Goal: Transaction & Acquisition: Obtain resource

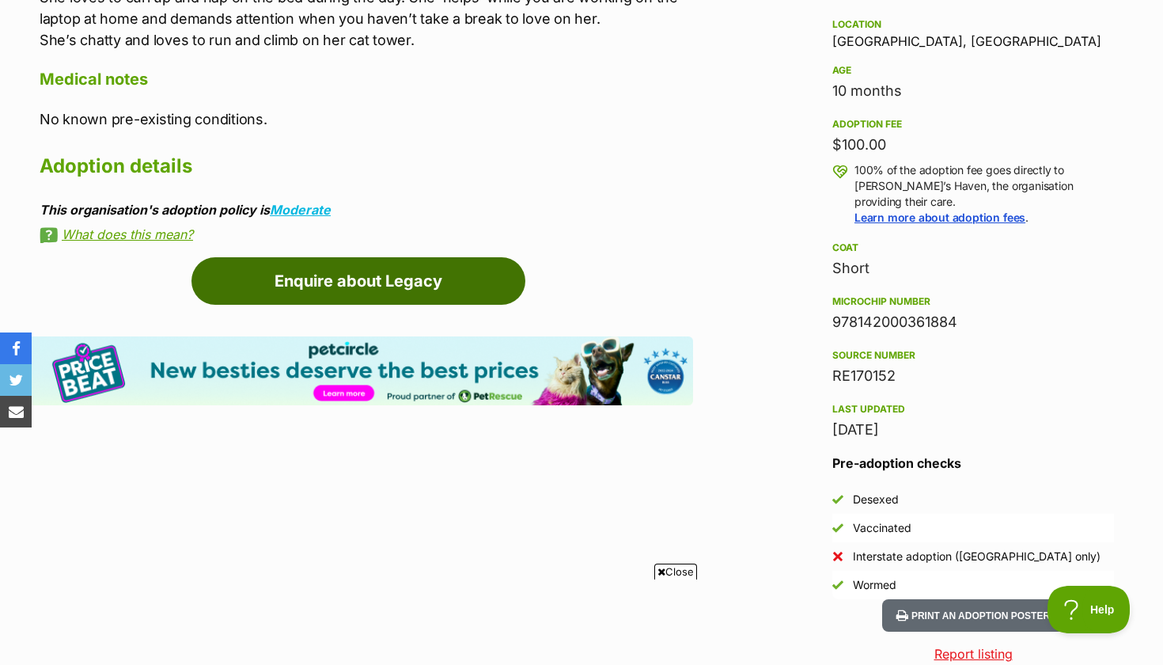
click at [453, 279] on link "Enquire about Legacy" at bounding box center [359, 280] width 334 height 47
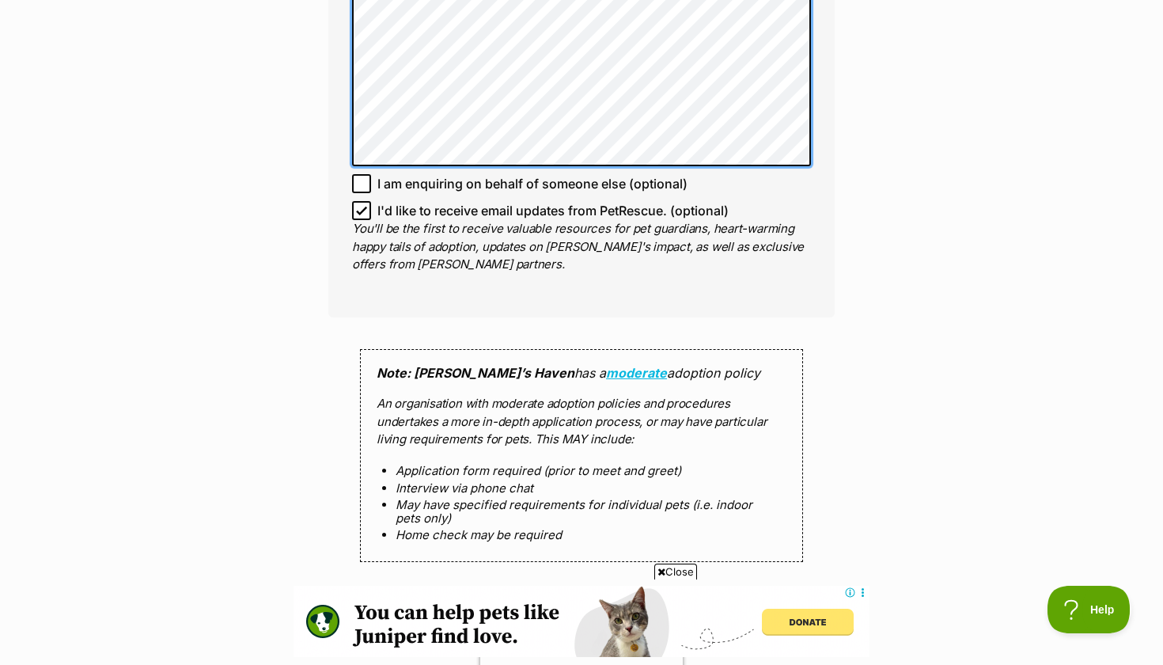
scroll to position [1159, 0]
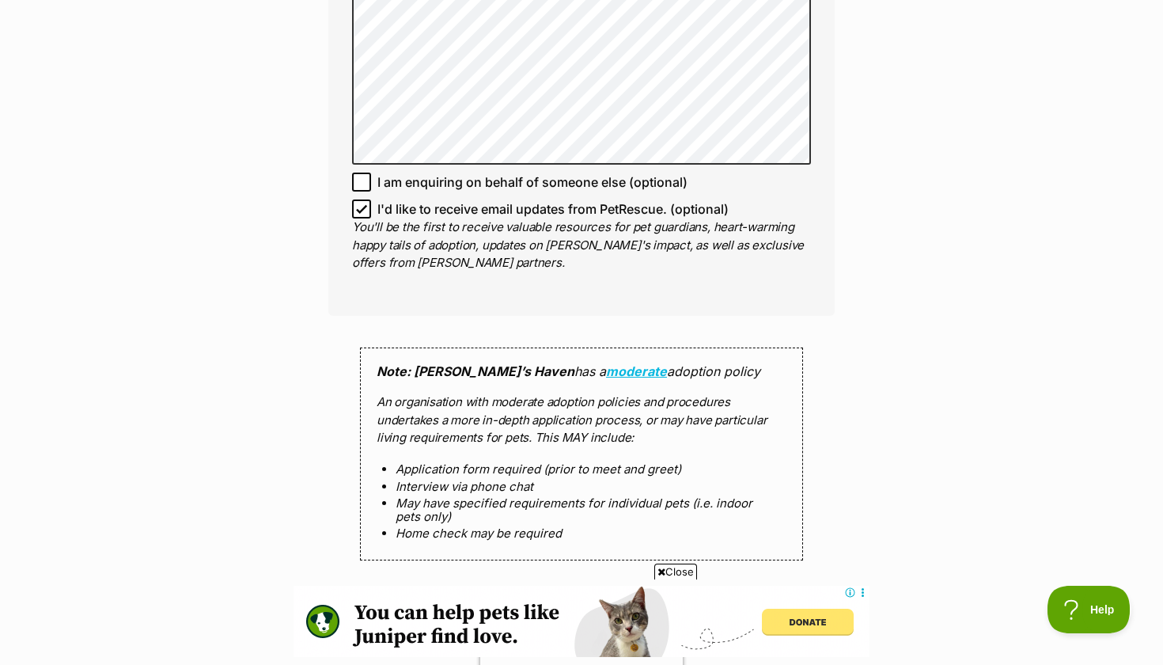
click at [362, 203] on icon at bounding box center [361, 208] width 11 height 11
click at [362, 199] on input "I'd like to receive email updates from PetRescue. (optional)" at bounding box center [361, 208] width 19 height 19
checkbox input "false"
click at [362, 176] on icon at bounding box center [361, 181] width 11 height 11
click at [362, 173] on input "I am enquiring on behalf of someone else (optional)" at bounding box center [361, 182] width 19 height 19
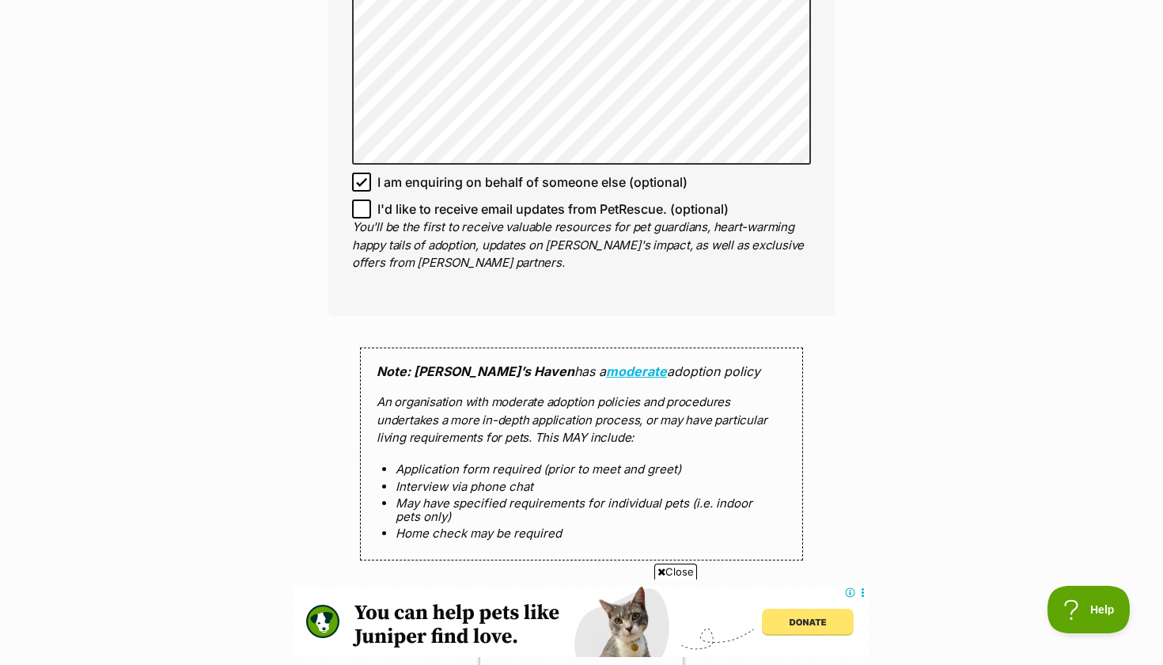
click at [362, 176] on icon at bounding box center [361, 181] width 11 height 11
click at [362, 173] on input "I am enquiring on behalf of someone else (optional)" at bounding box center [361, 182] width 19 height 19
checkbox input "false"
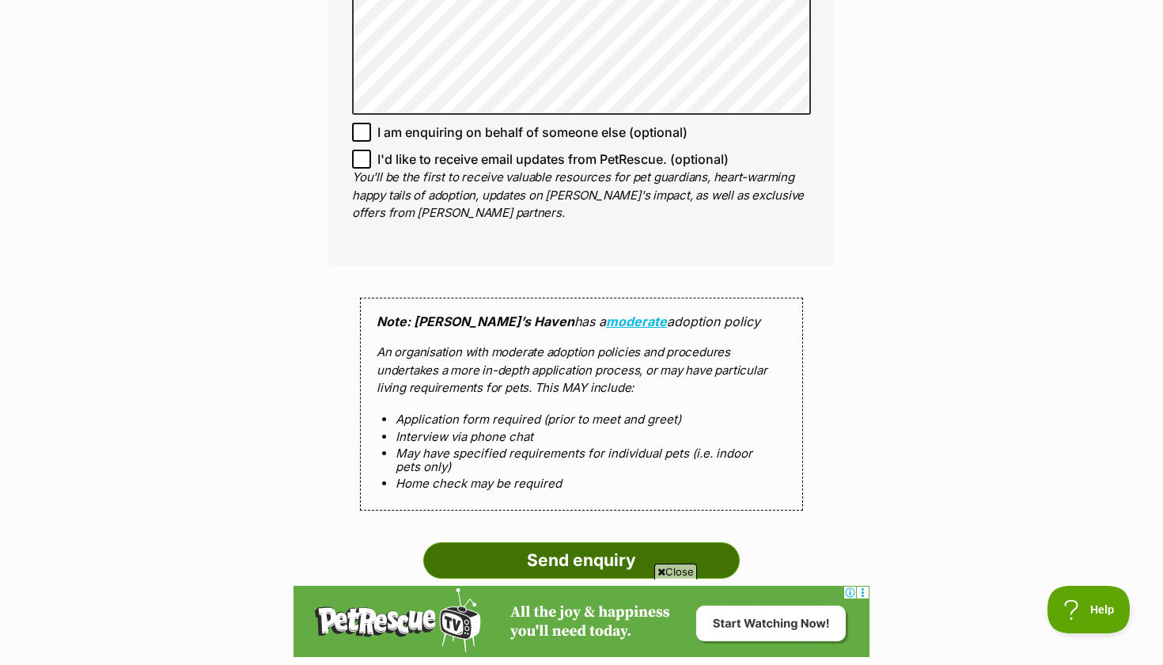
scroll to position [0, 0]
click at [541, 542] on input "Send enquiry" at bounding box center [581, 560] width 317 height 36
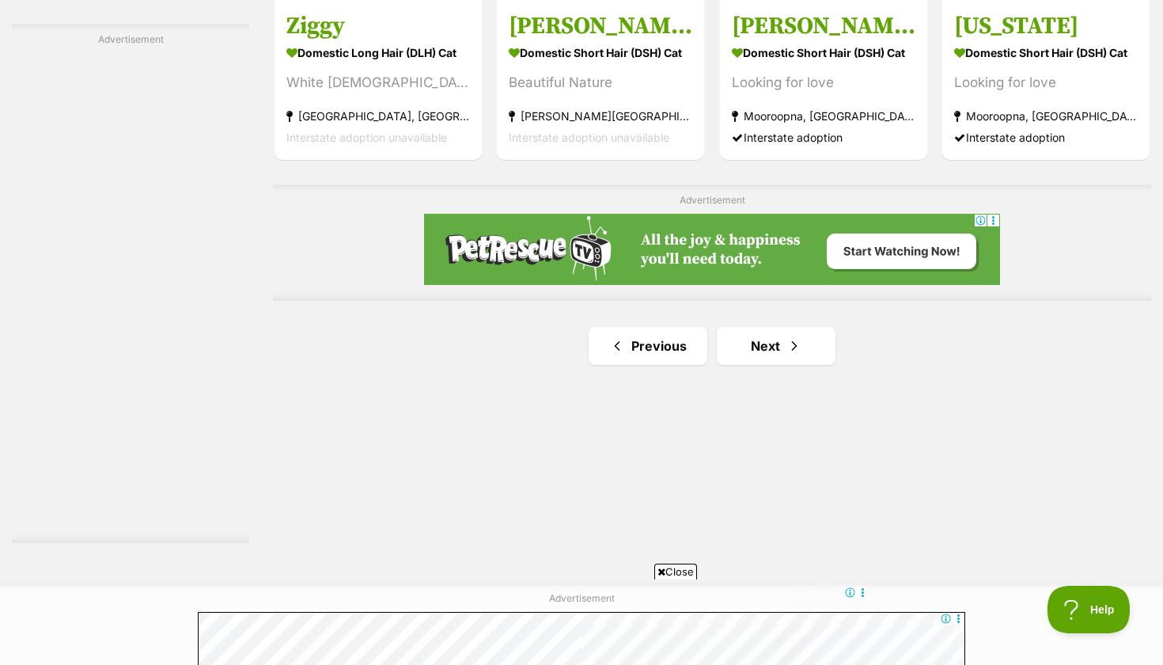
scroll to position [2831, 0]
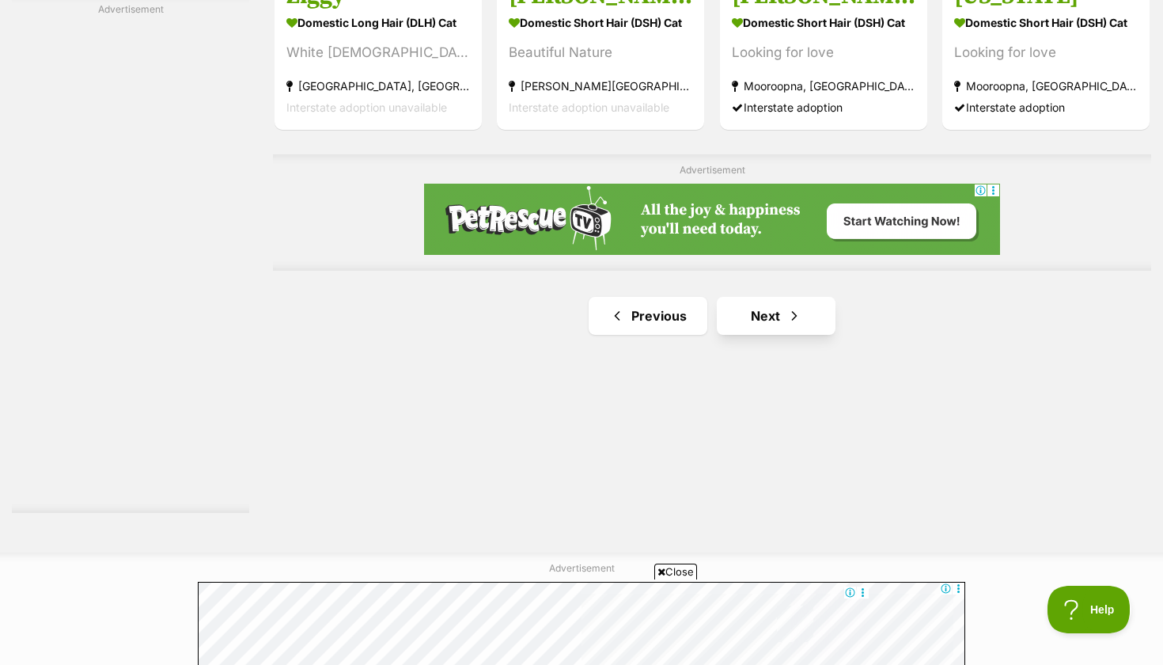
click at [793, 309] on span "Next page" at bounding box center [795, 315] width 16 height 19
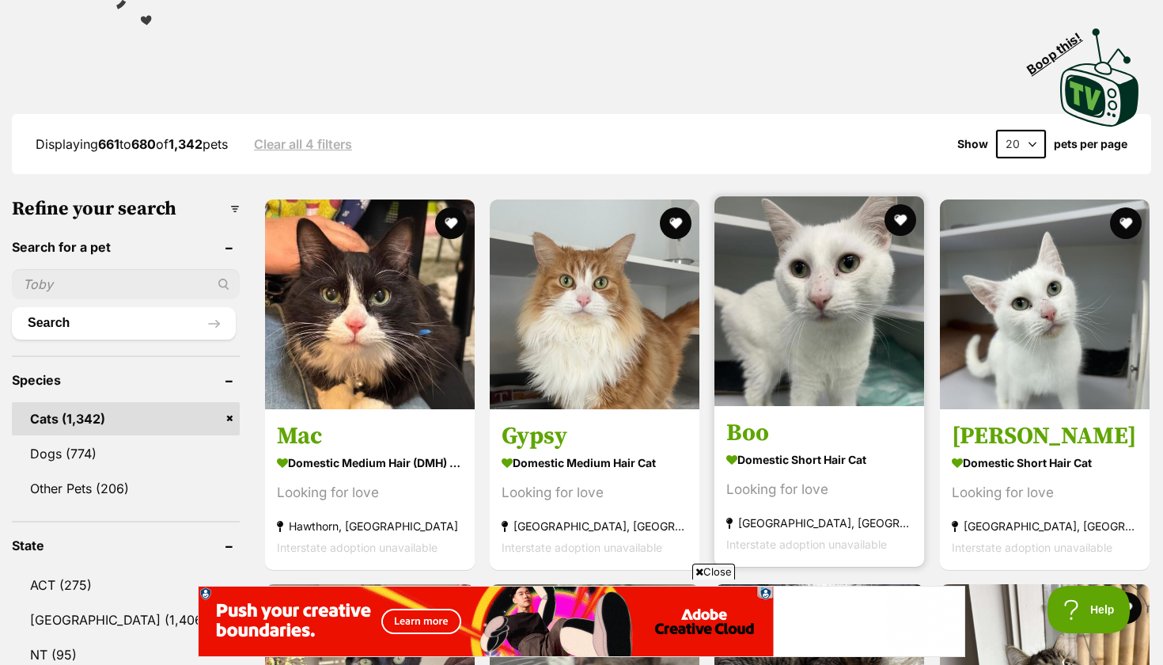
click at [750, 446] on h3 "Boo" at bounding box center [820, 432] width 186 height 30
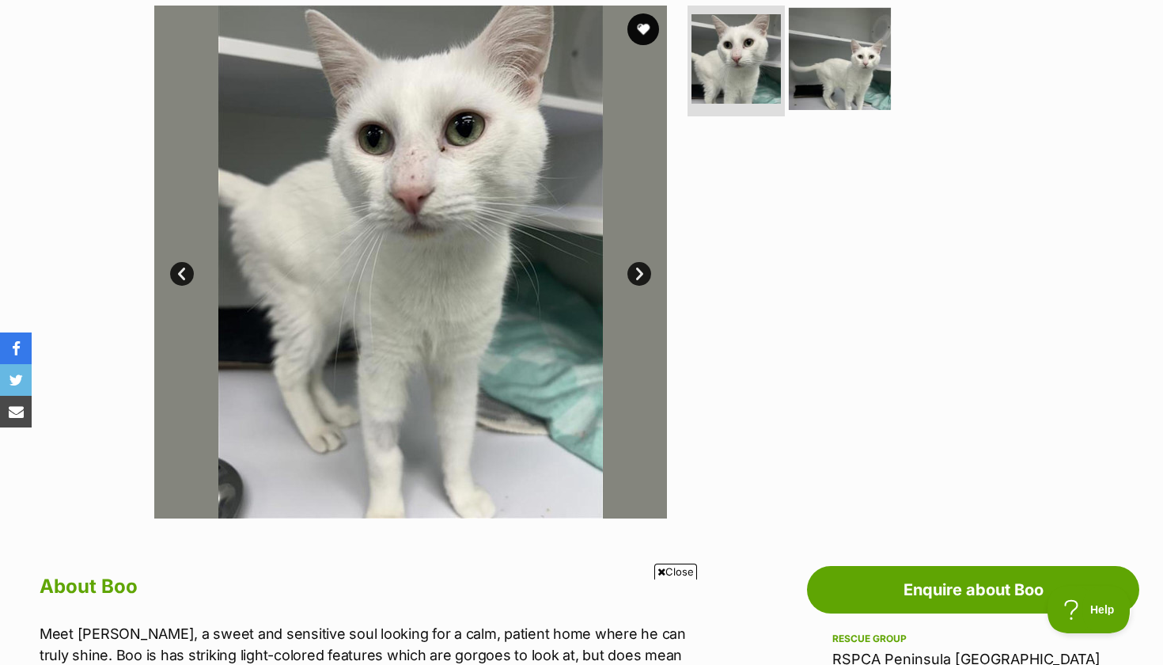
click at [852, 46] on img at bounding box center [840, 59] width 102 height 102
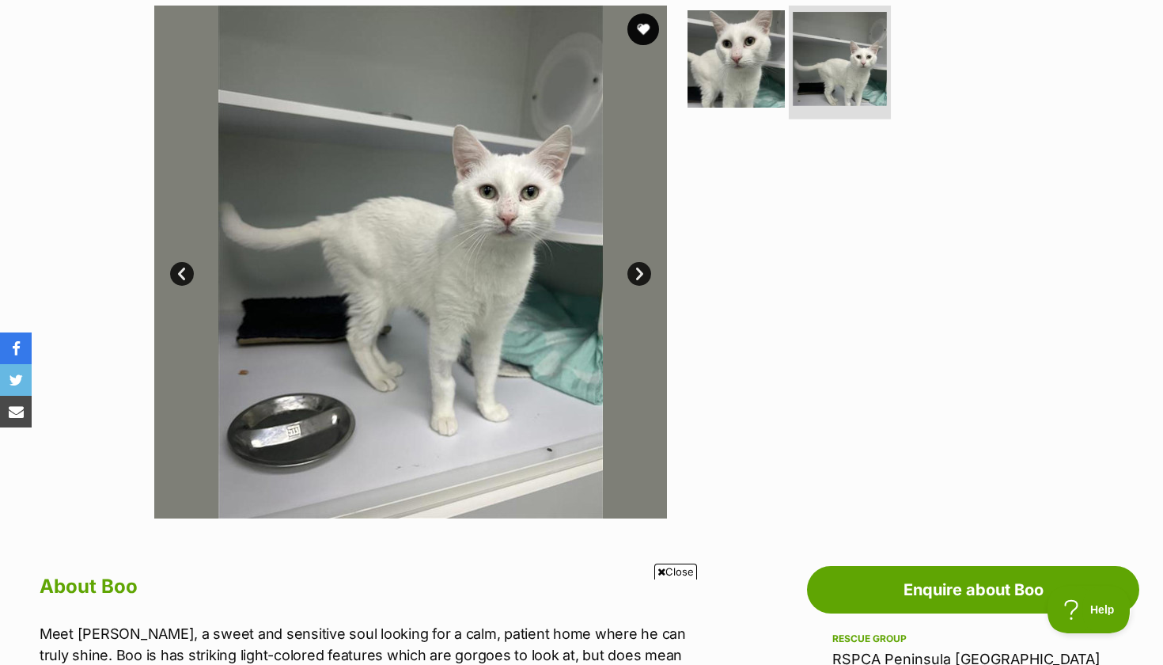
click at [789, 49] on li at bounding box center [840, 60] width 102 height 116
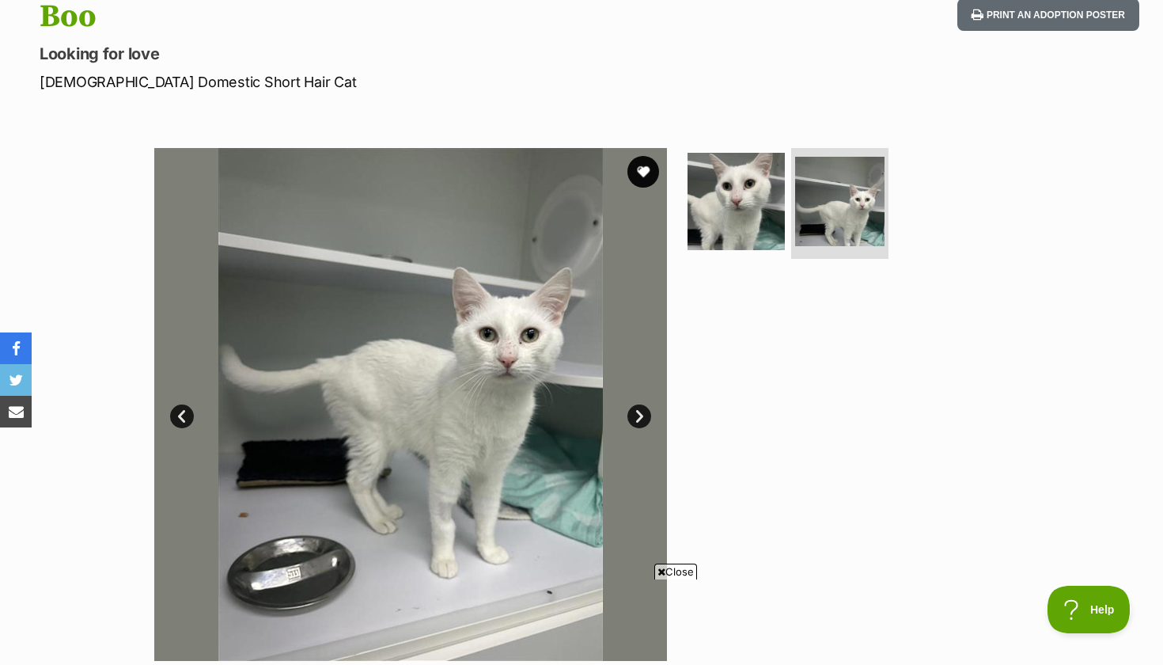
scroll to position [138, 0]
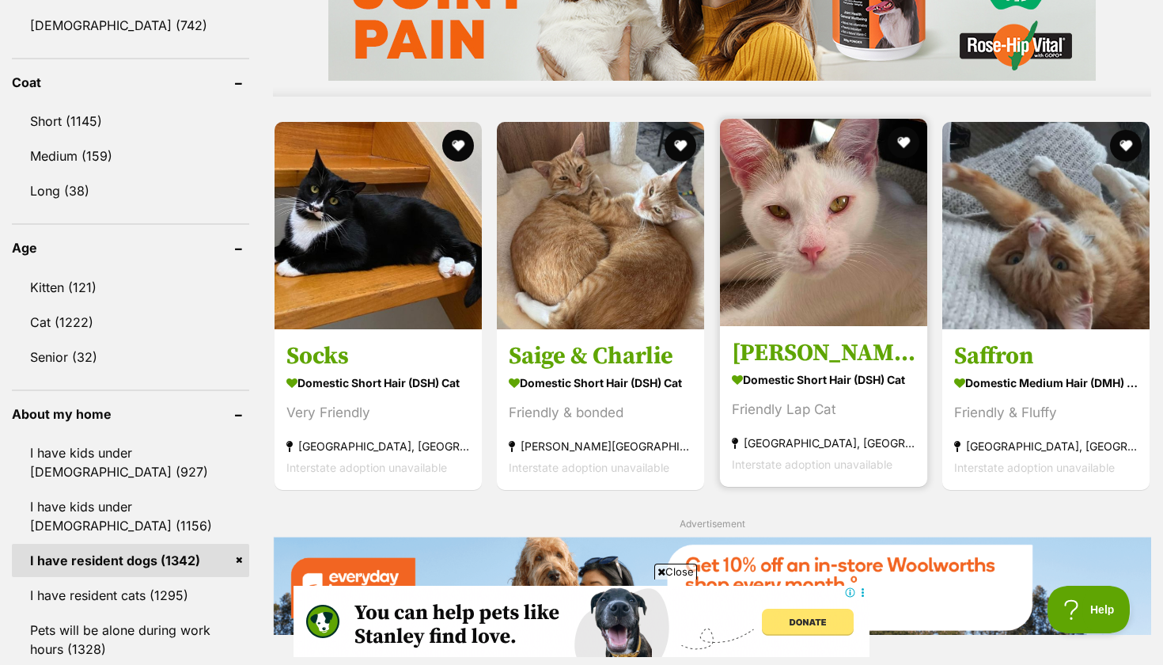
scroll to position [1442, 0]
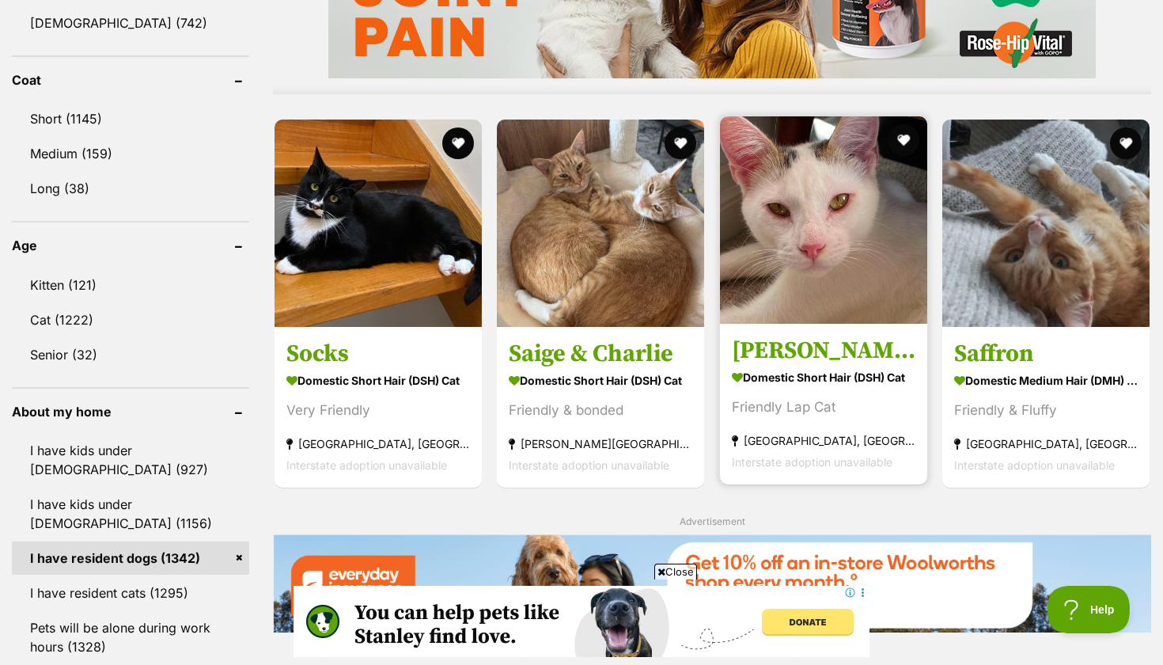
click at [762, 344] on h3 "[PERSON_NAME]" at bounding box center [824, 350] width 184 height 30
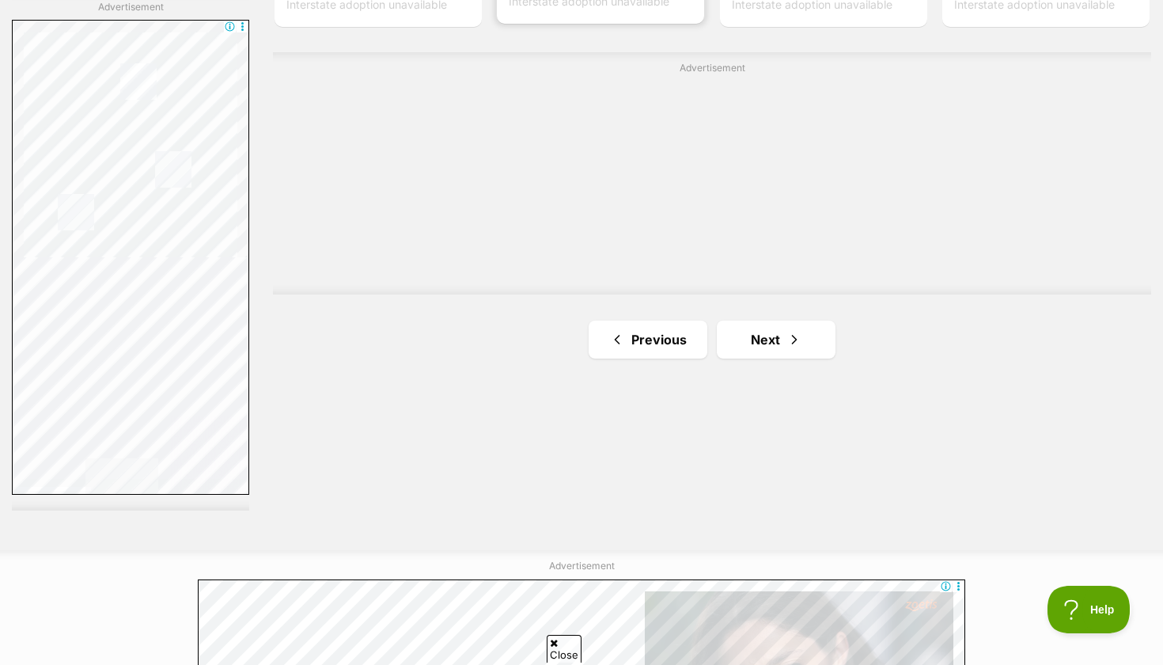
scroll to position [2852, 0]
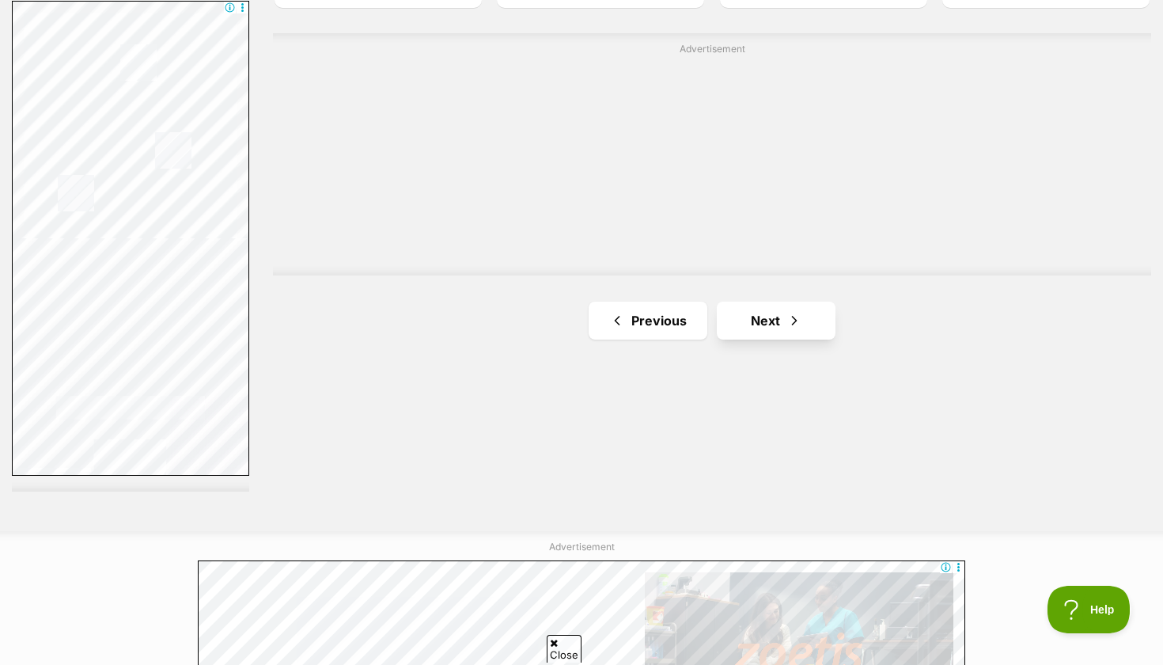
click at [792, 311] on span "Next page" at bounding box center [795, 320] width 16 height 19
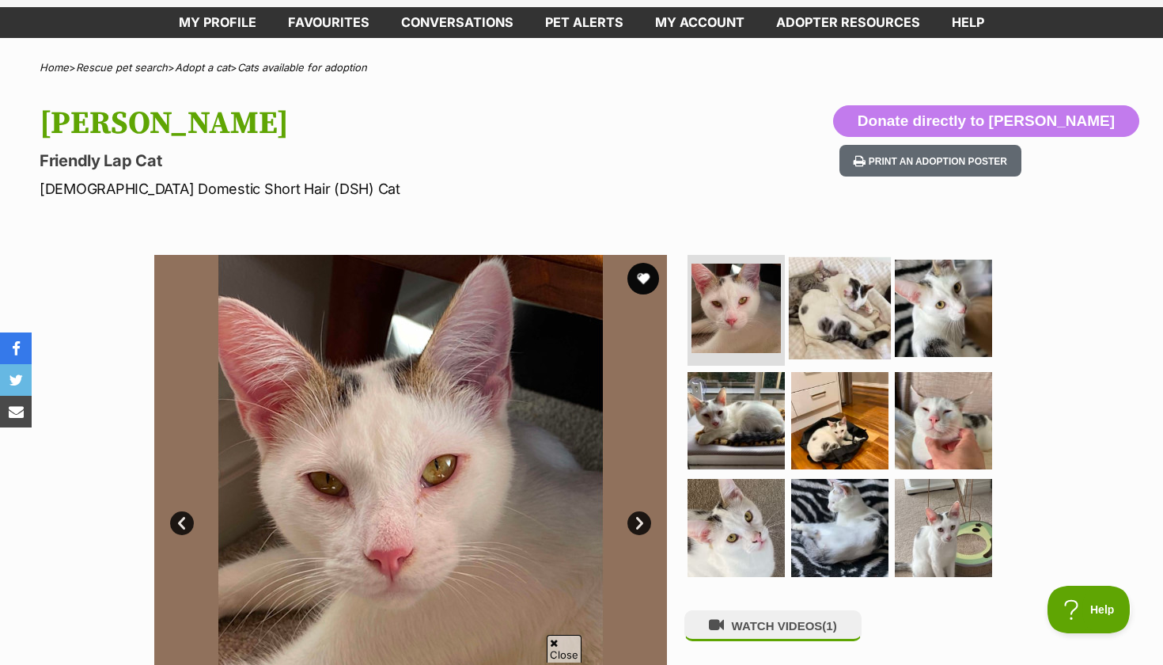
click at [819, 325] on img at bounding box center [840, 308] width 102 height 102
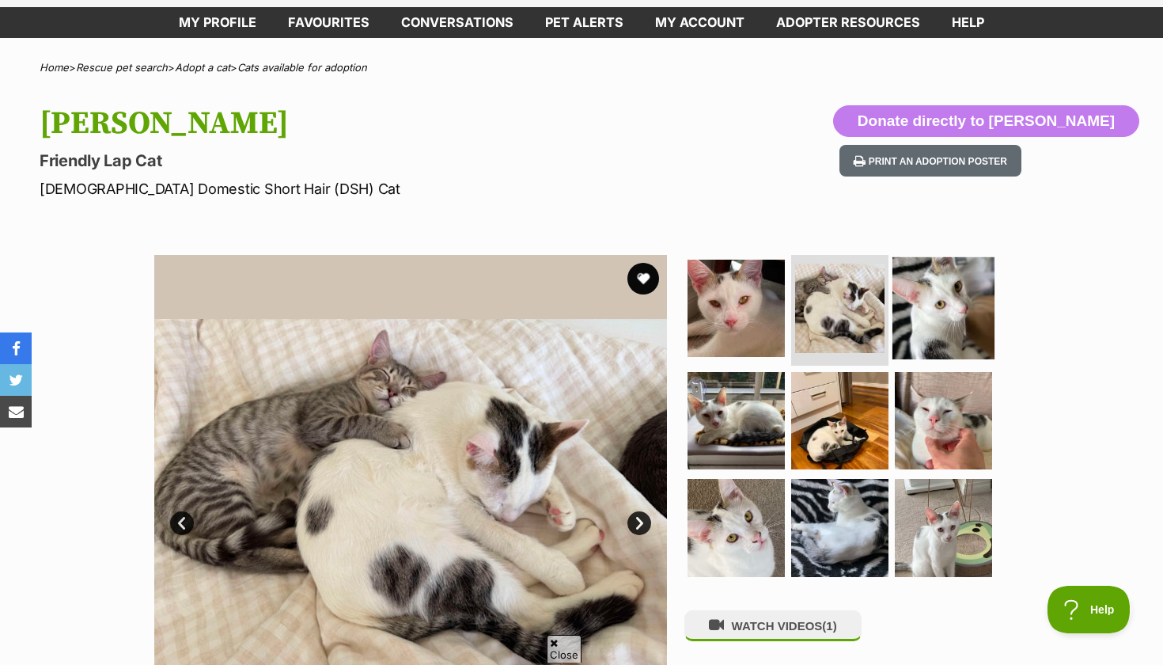
click at [928, 321] on img at bounding box center [944, 308] width 102 height 102
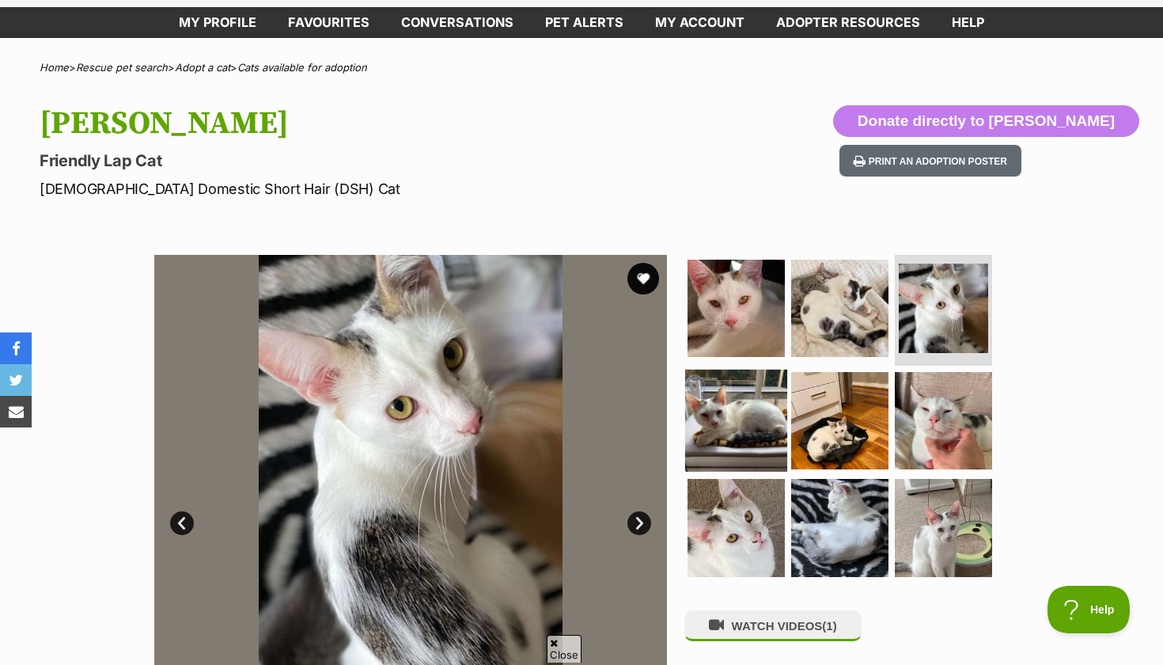
click at [774, 398] on img at bounding box center [736, 420] width 102 height 102
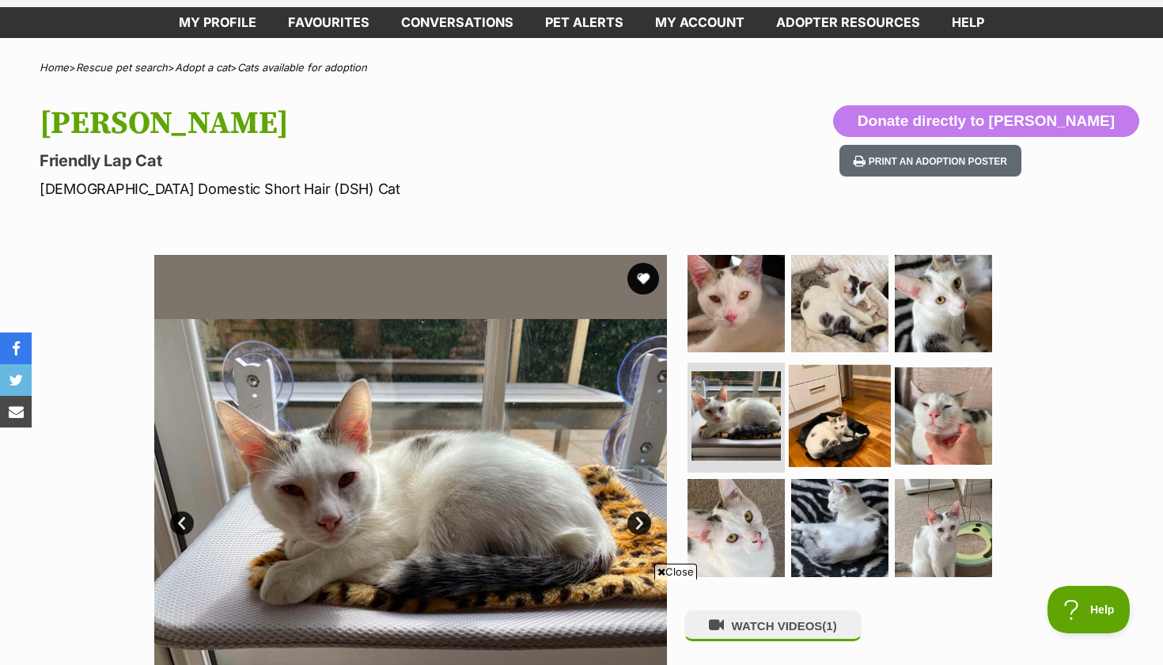
click at [837, 412] on img at bounding box center [840, 415] width 102 height 102
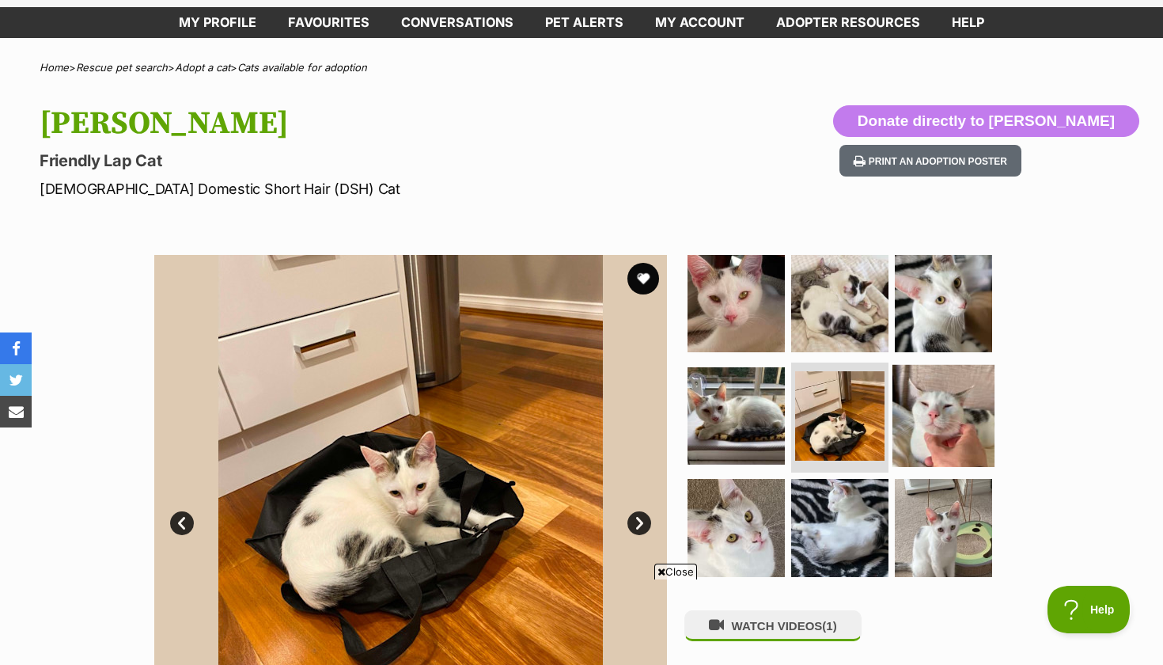
click at [933, 429] on img at bounding box center [944, 415] width 102 height 102
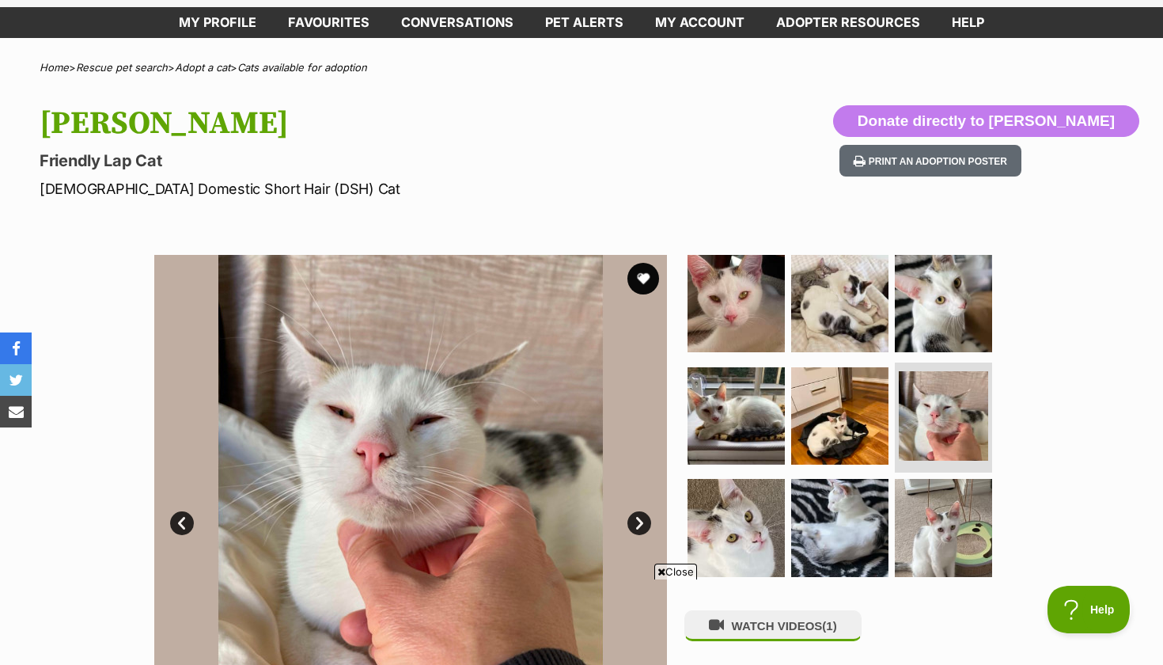
click at [787, 500] on ul at bounding box center [847, 421] width 324 height 332
click at [844, 506] on img at bounding box center [840, 527] width 102 height 102
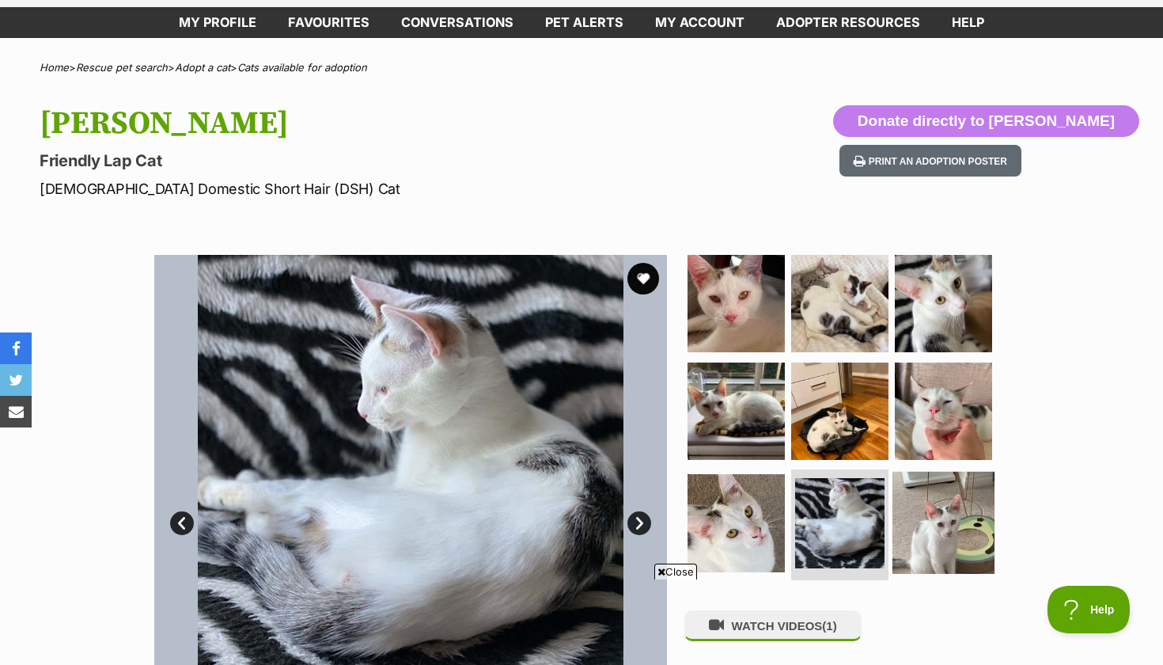
click at [930, 514] on img at bounding box center [944, 523] width 102 height 102
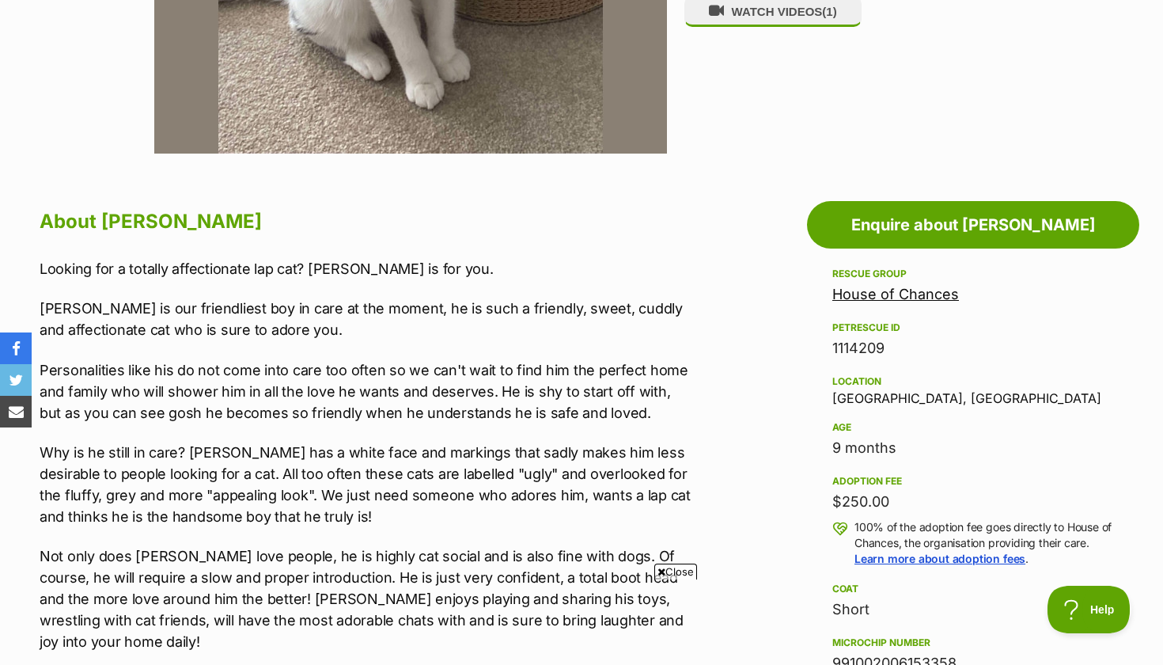
scroll to position [687, 0]
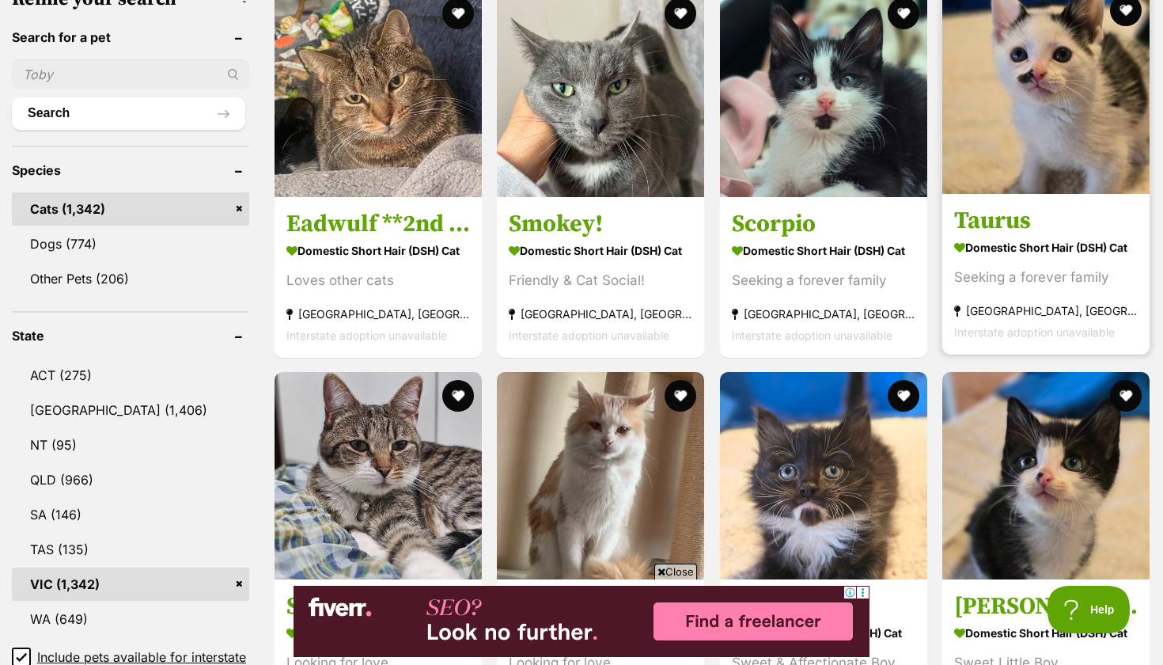
scroll to position [530, 0]
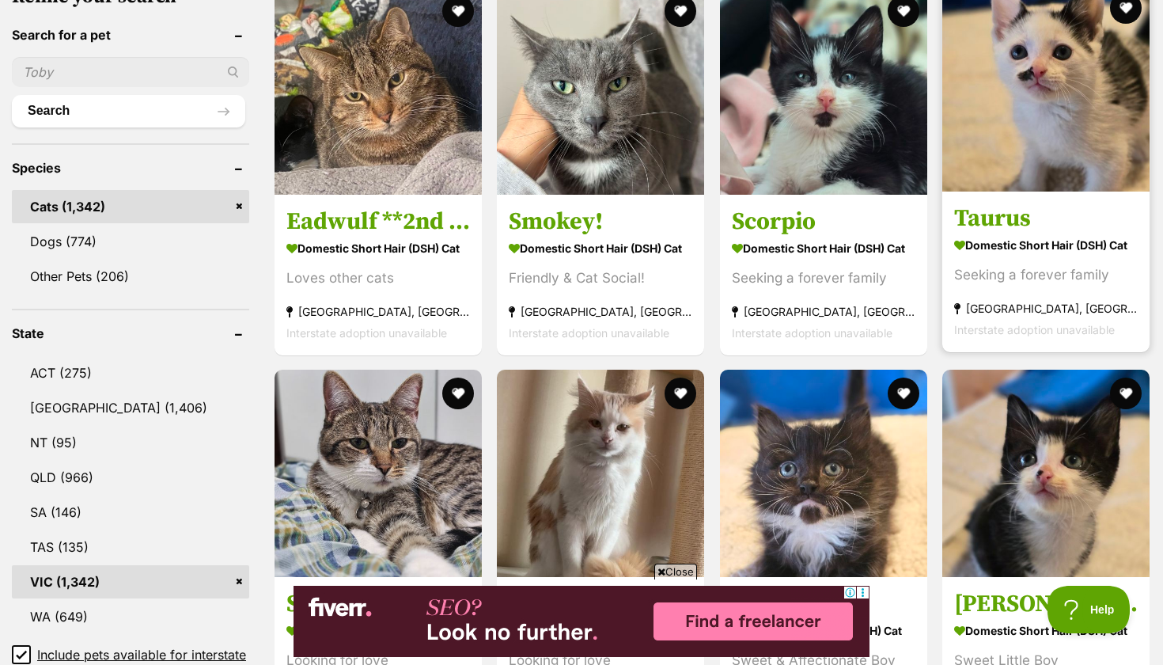
click at [997, 236] on strong "Domestic Short Hair (DSH) Cat" at bounding box center [1046, 244] width 184 height 23
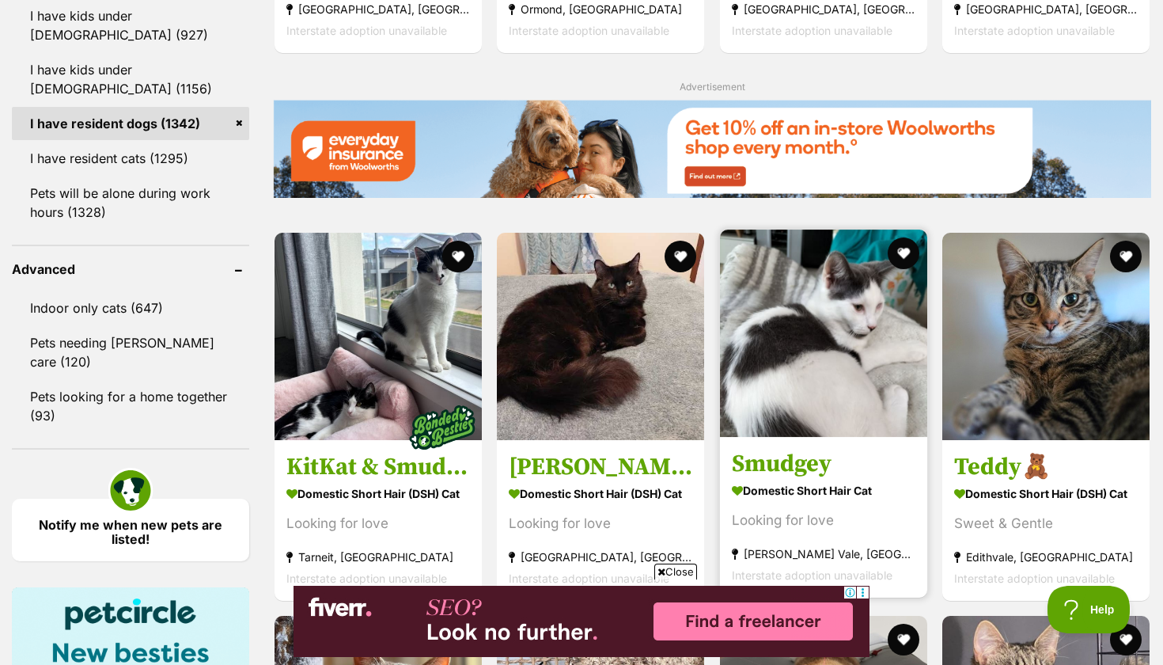
scroll to position [1880, 0]
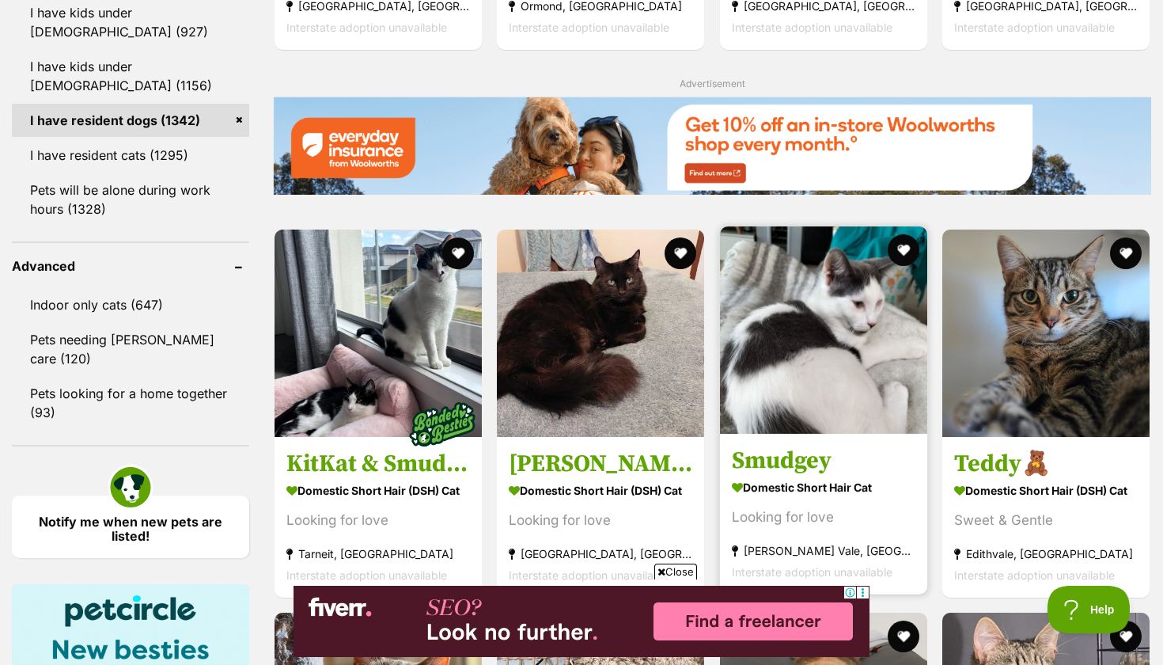
click at [788, 436] on link "Smudgey Domestic Short Hair Cat Looking for love Pascoe Vale, VIC Interstate ad…" at bounding box center [823, 514] width 207 height 161
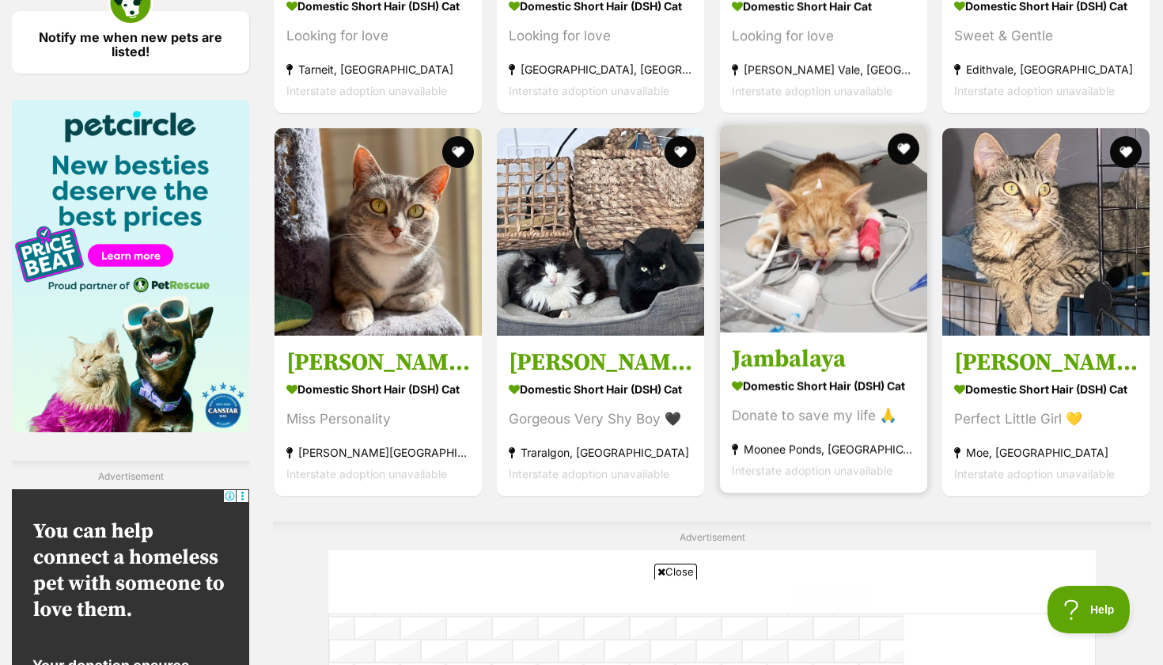
scroll to position [0, 0]
click at [821, 351] on h3 "Jambalaya" at bounding box center [824, 359] width 184 height 30
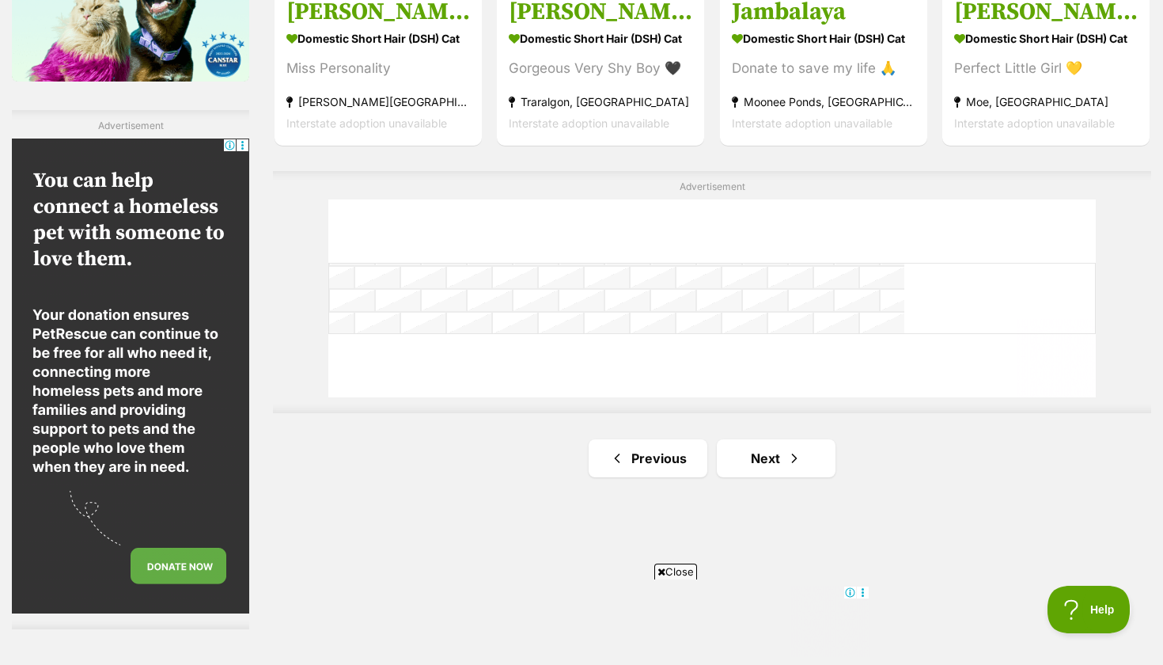
scroll to position [2726, 0]
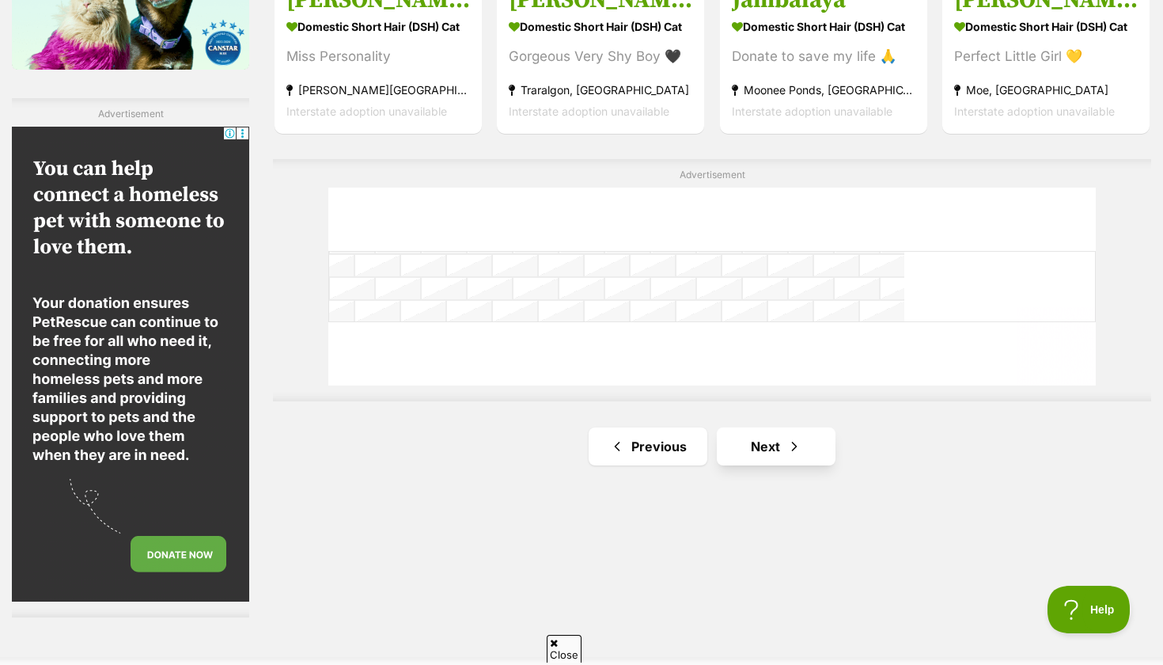
click at [797, 437] on span "Next page" at bounding box center [795, 446] width 16 height 19
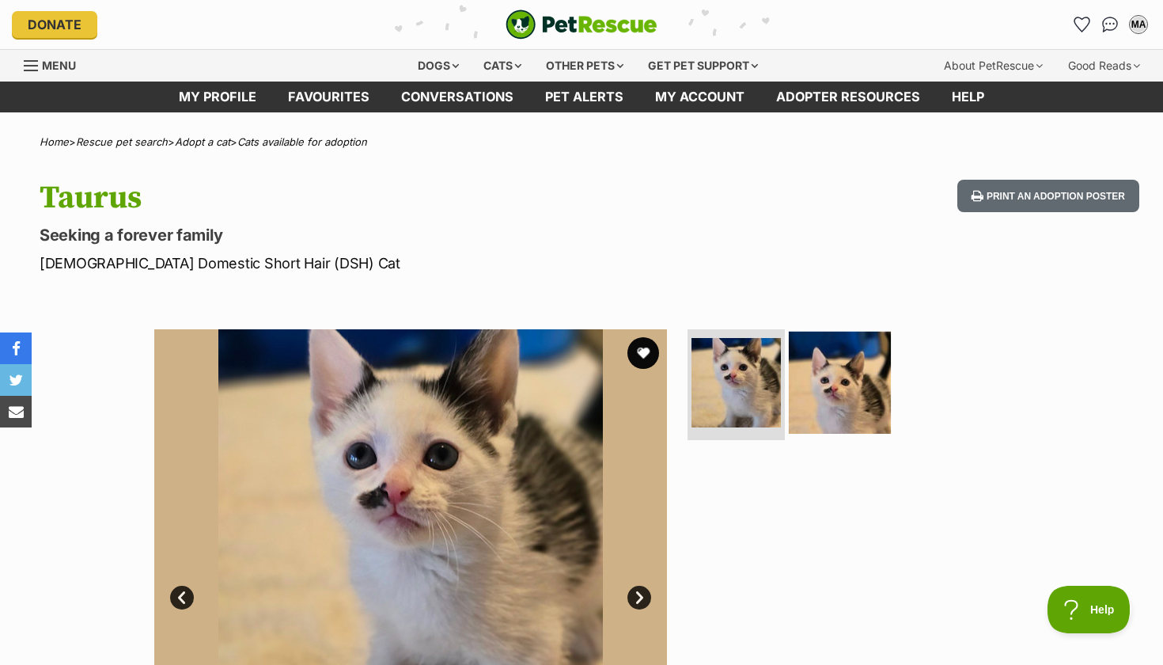
click at [875, 401] on img at bounding box center [840, 383] width 102 height 102
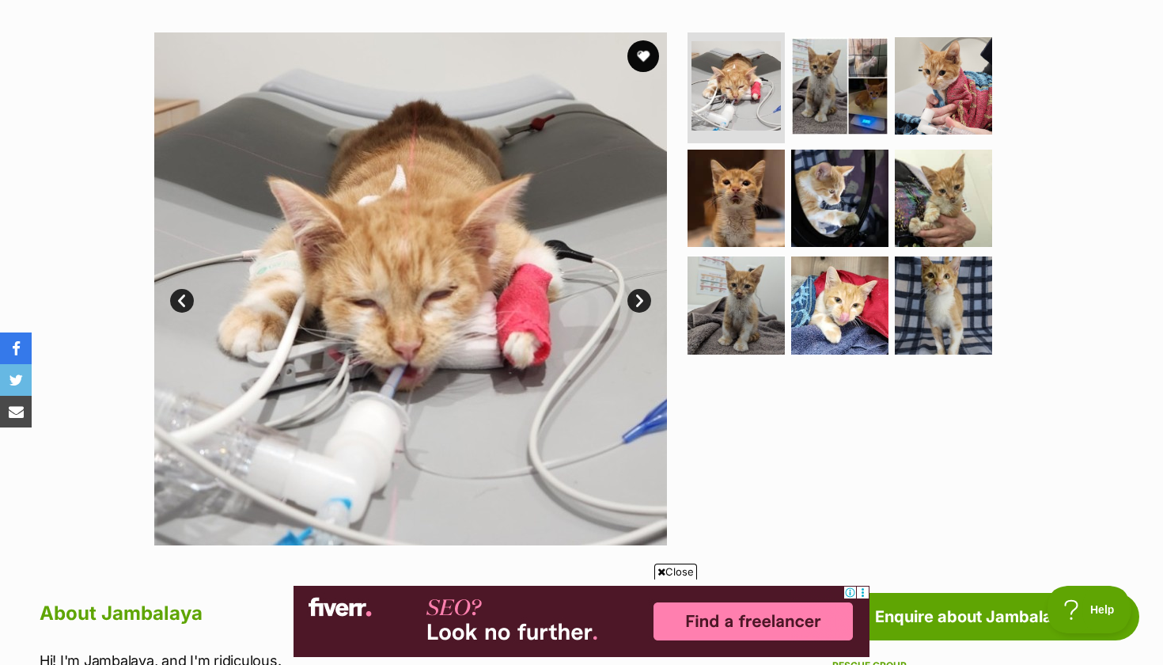
scroll to position [296, 0]
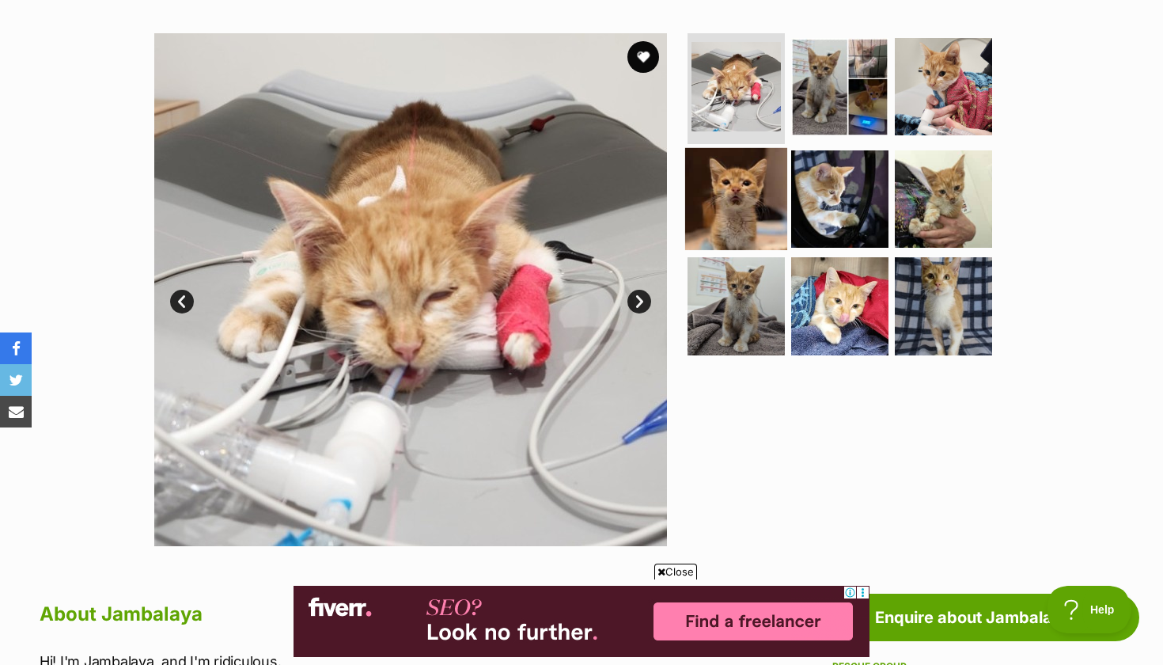
click at [757, 202] on img at bounding box center [736, 198] width 102 height 102
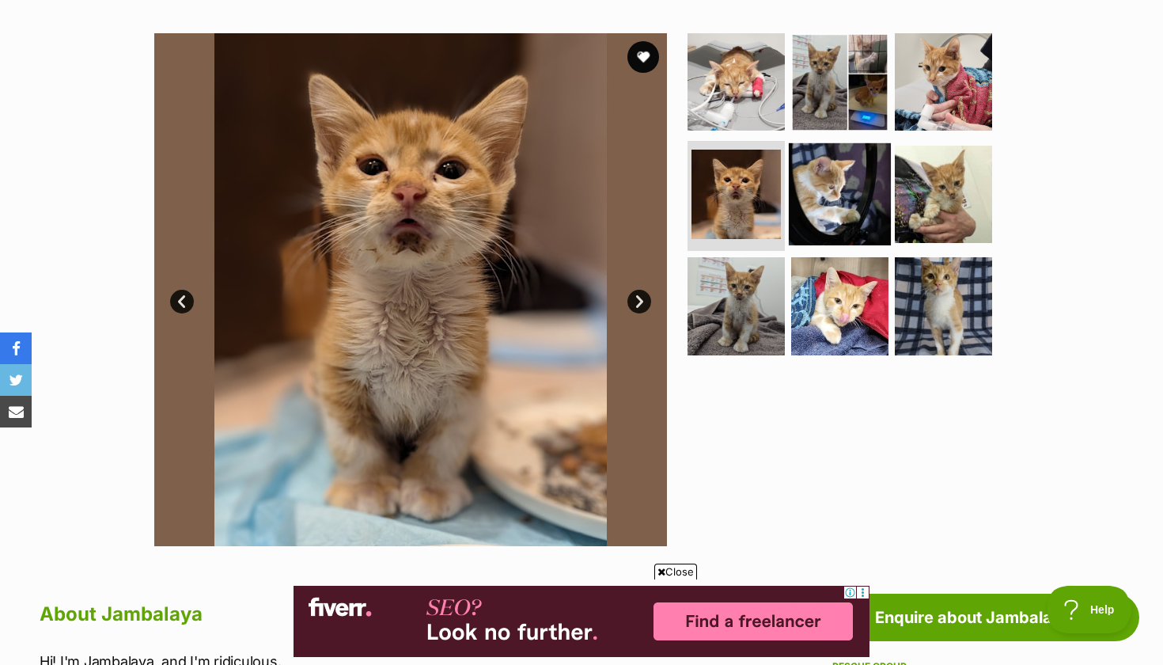
click at [818, 195] on img at bounding box center [840, 193] width 102 height 102
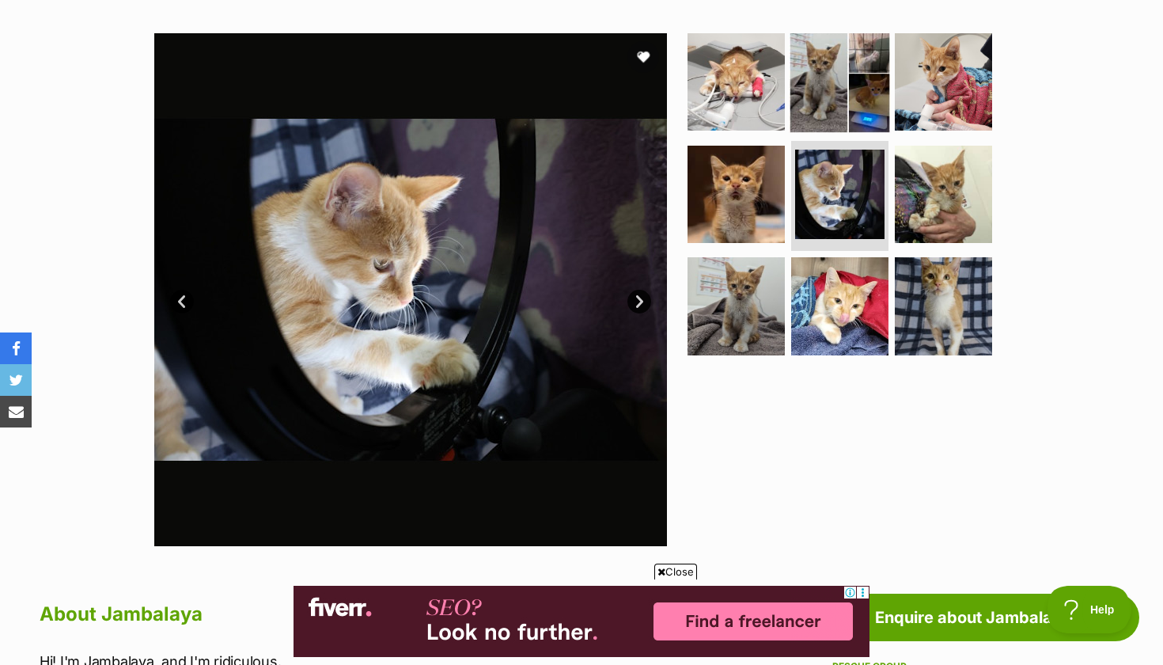
click at [825, 65] on img at bounding box center [840, 82] width 102 height 102
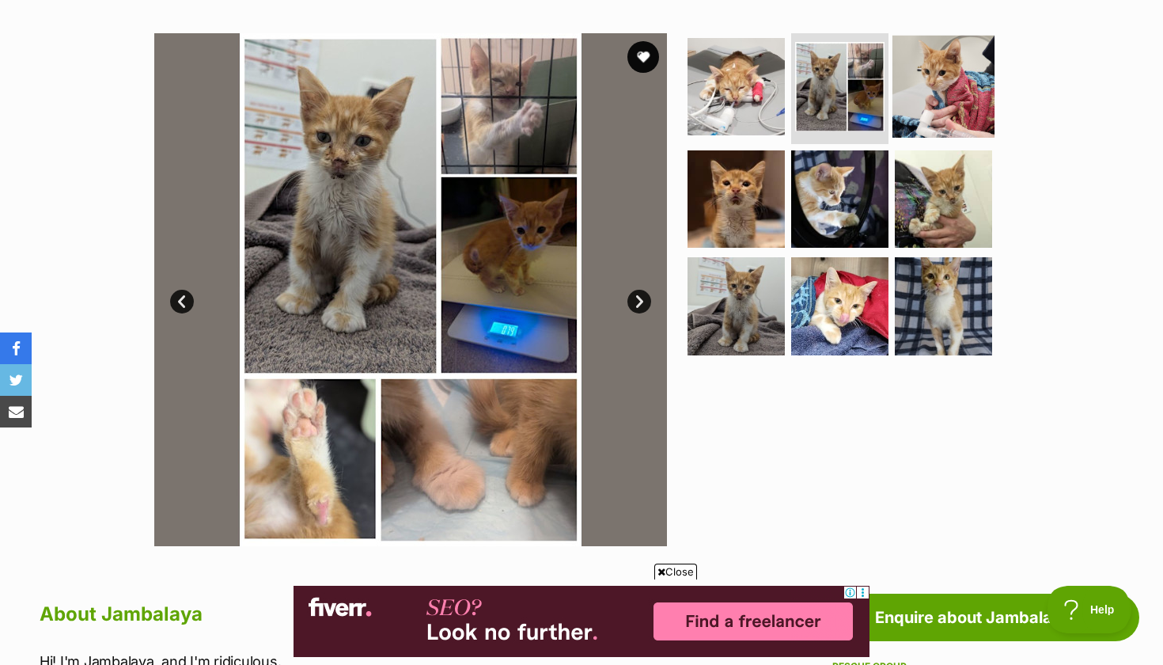
click at [916, 93] on img at bounding box center [944, 87] width 102 height 102
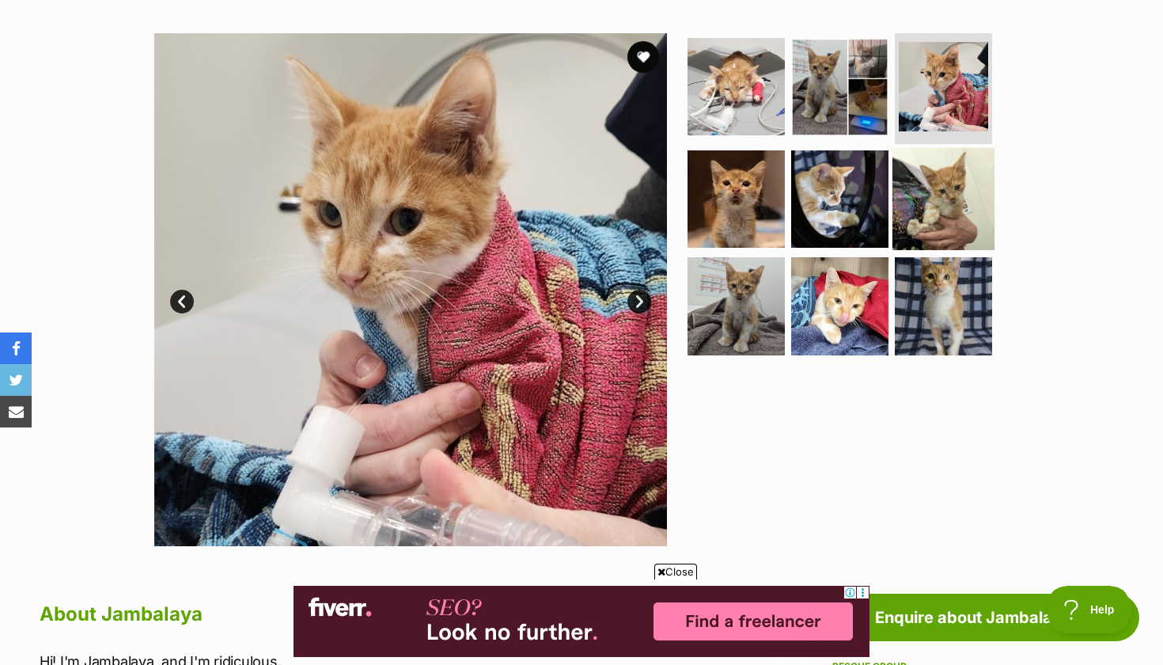
scroll to position [0, 0]
click at [952, 192] on img at bounding box center [944, 198] width 102 height 102
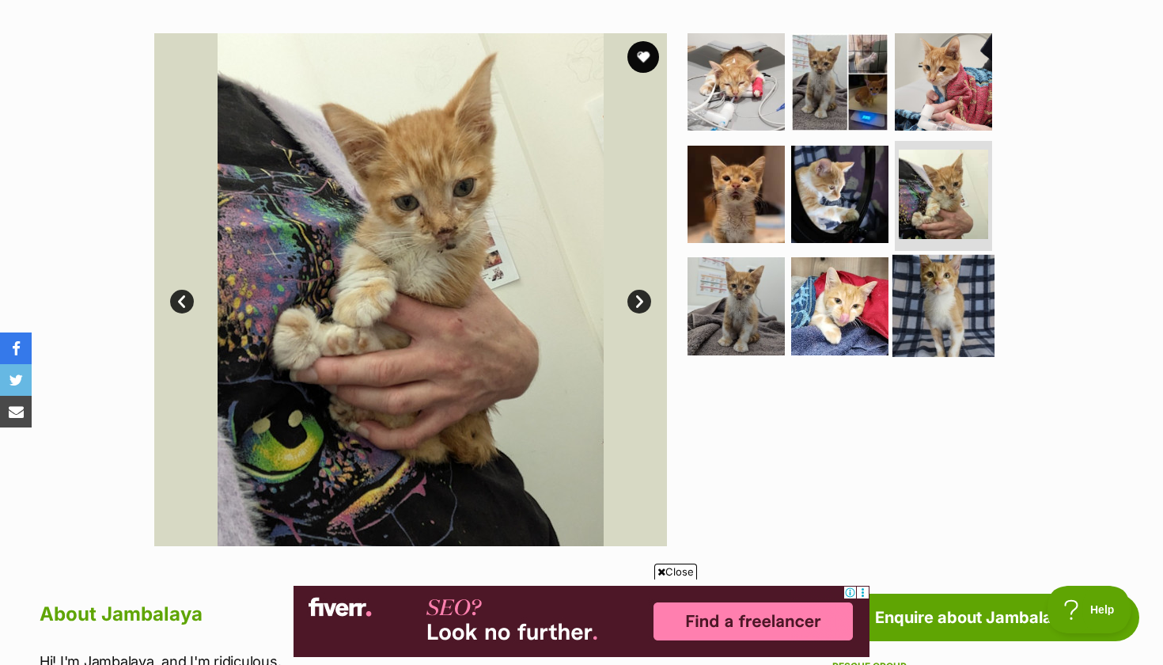
click at [971, 278] on img at bounding box center [944, 306] width 102 height 102
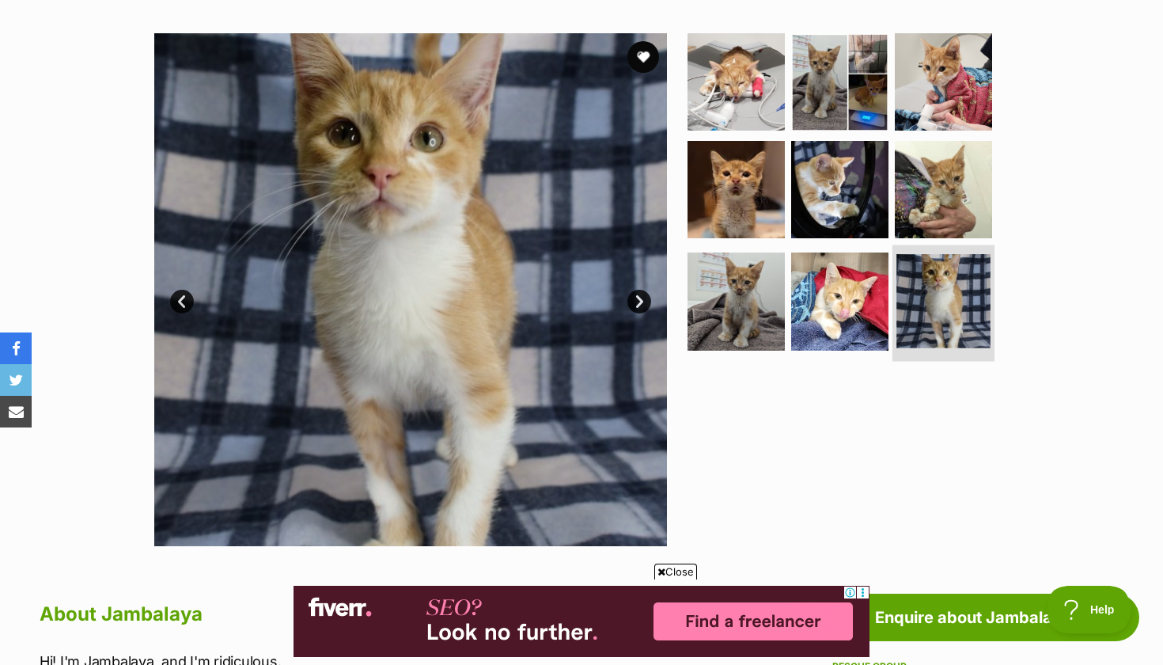
click at [899, 283] on img at bounding box center [944, 301] width 94 height 94
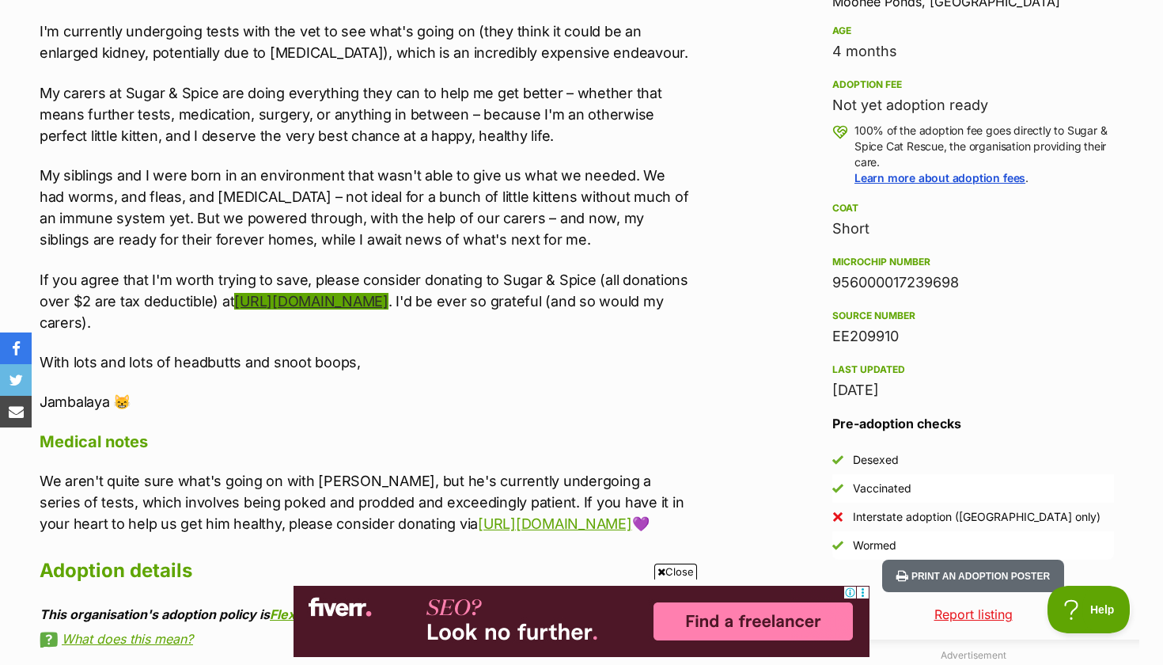
scroll to position [1090, 0]
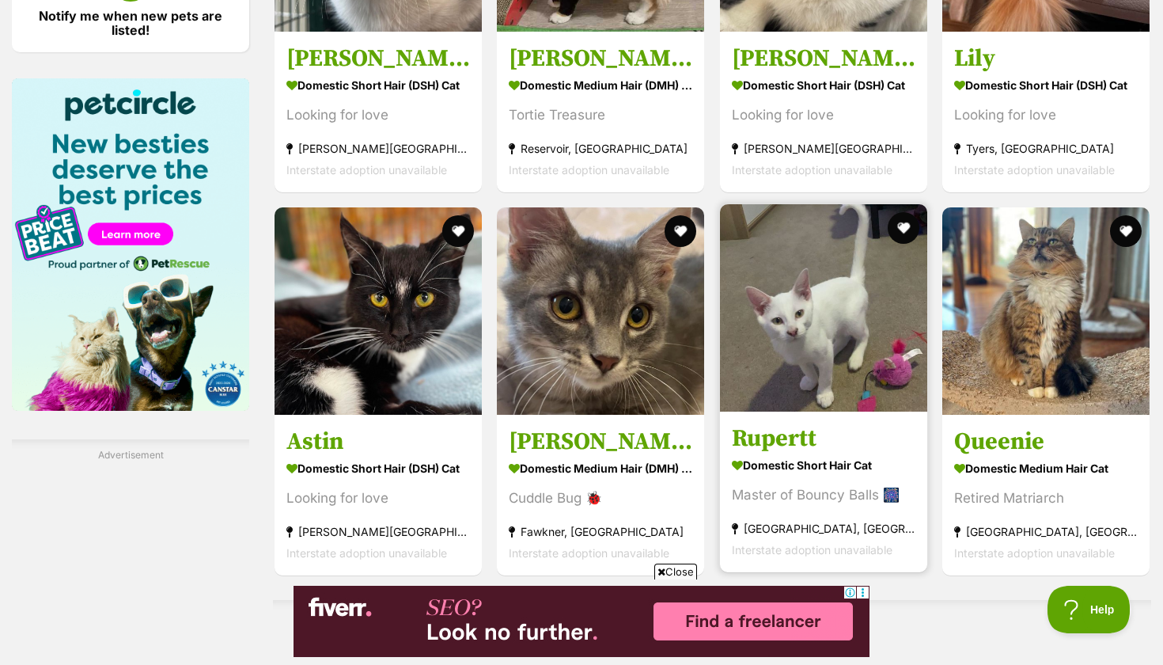
scroll to position [2392, 0]
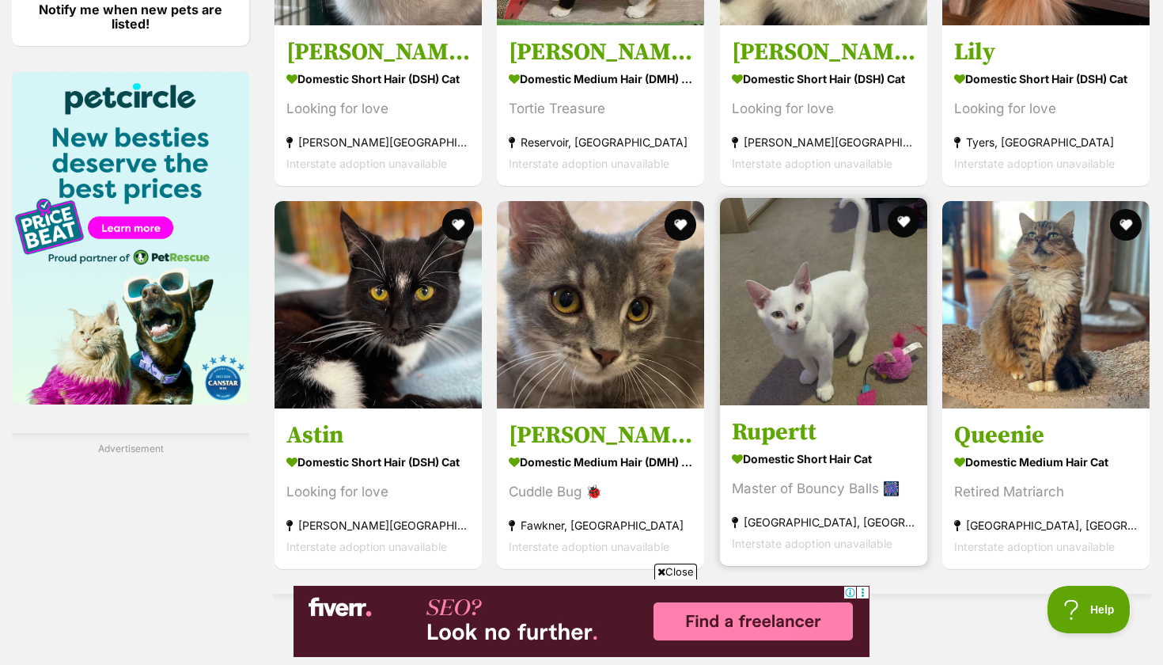
click at [768, 397] on img at bounding box center [823, 301] width 207 height 207
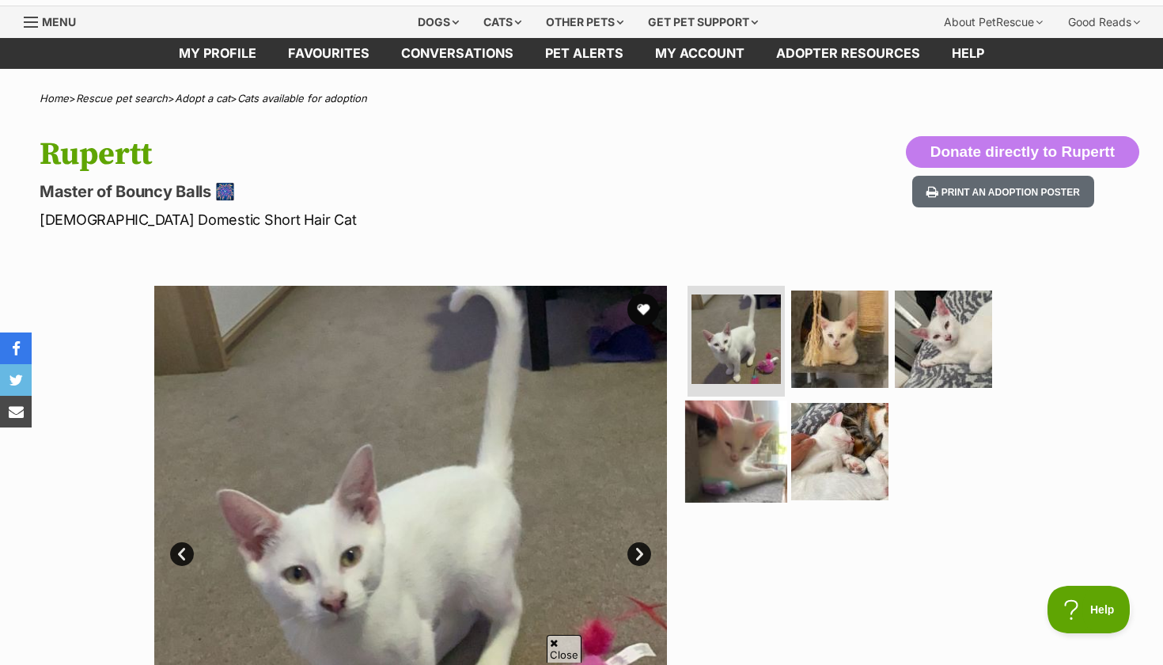
click at [765, 461] on img at bounding box center [736, 451] width 102 height 102
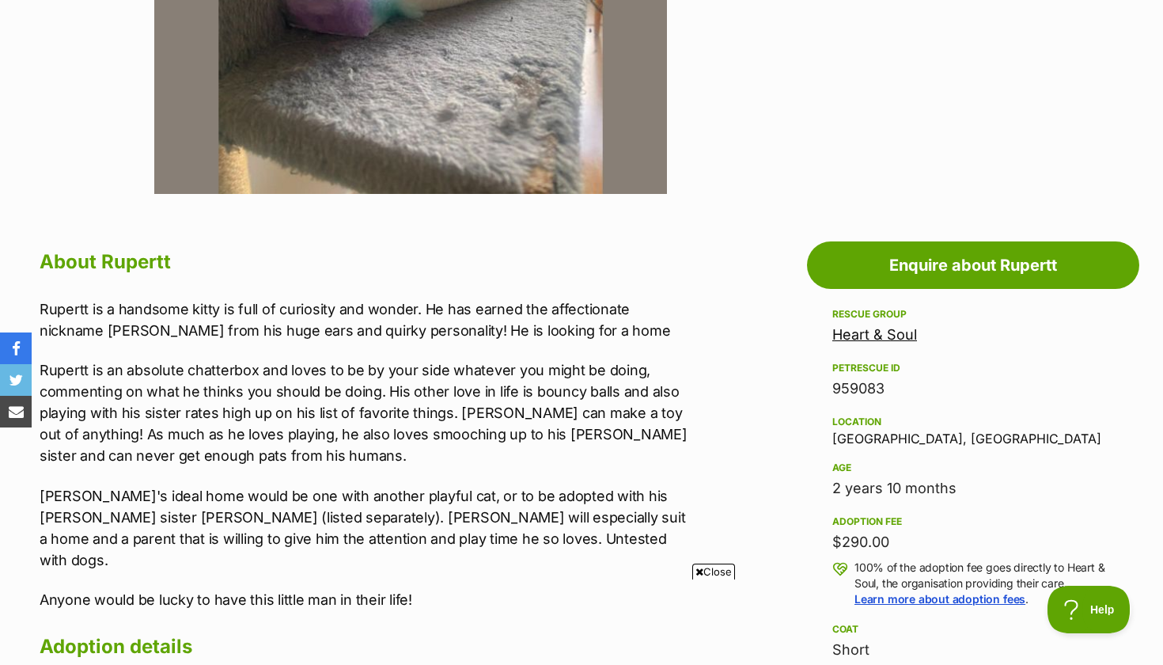
scroll to position [649, 0]
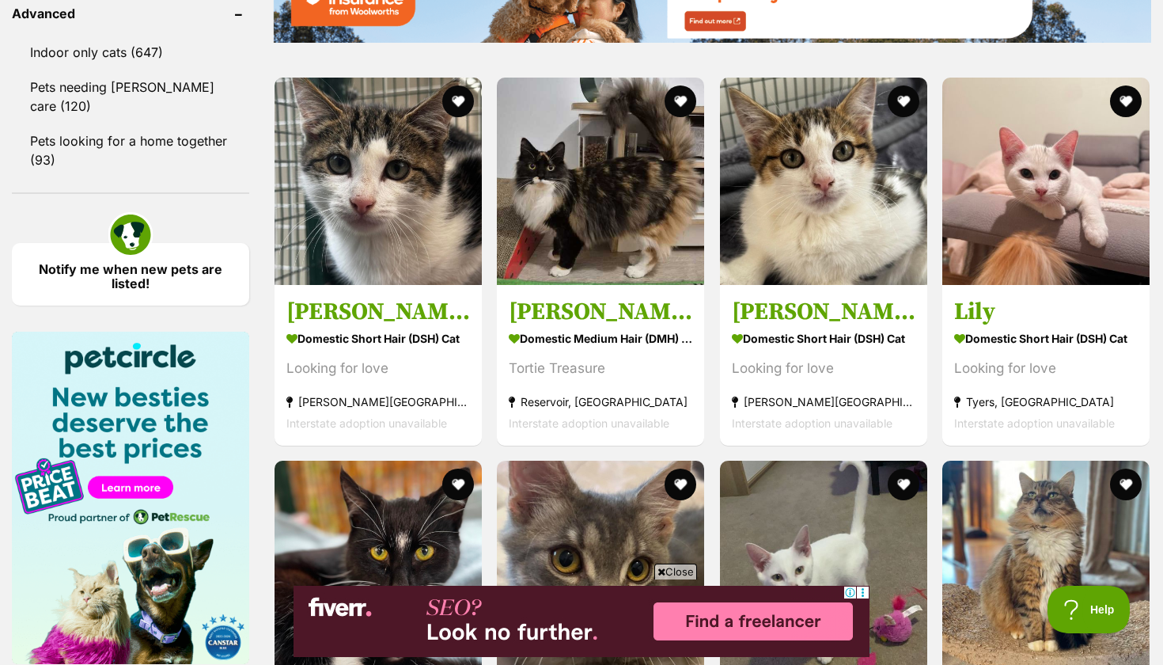
scroll to position [2140, 0]
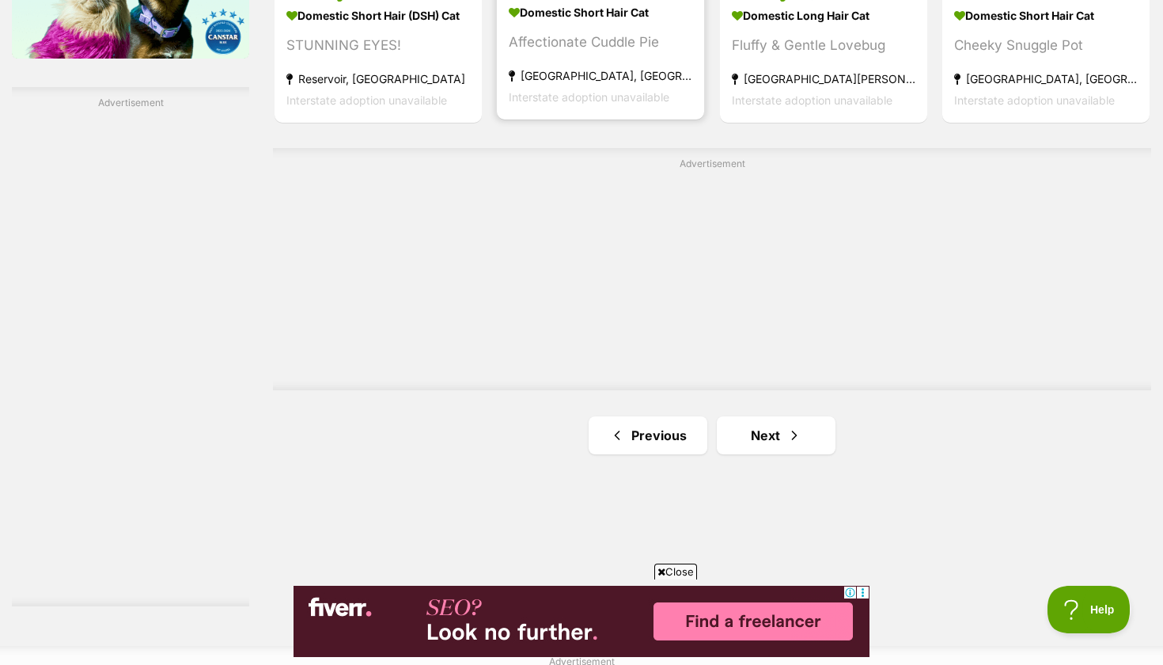
scroll to position [2746, 0]
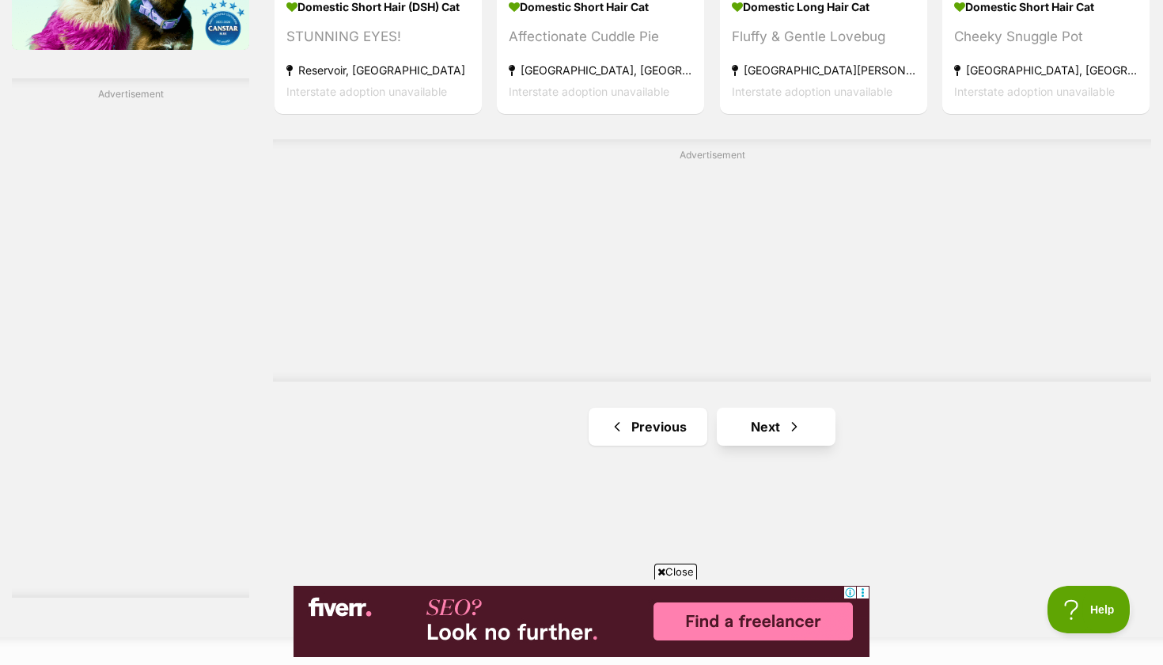
click at [780, 425] on link "Next" at bounding box center [776, 427] width 119 height 38
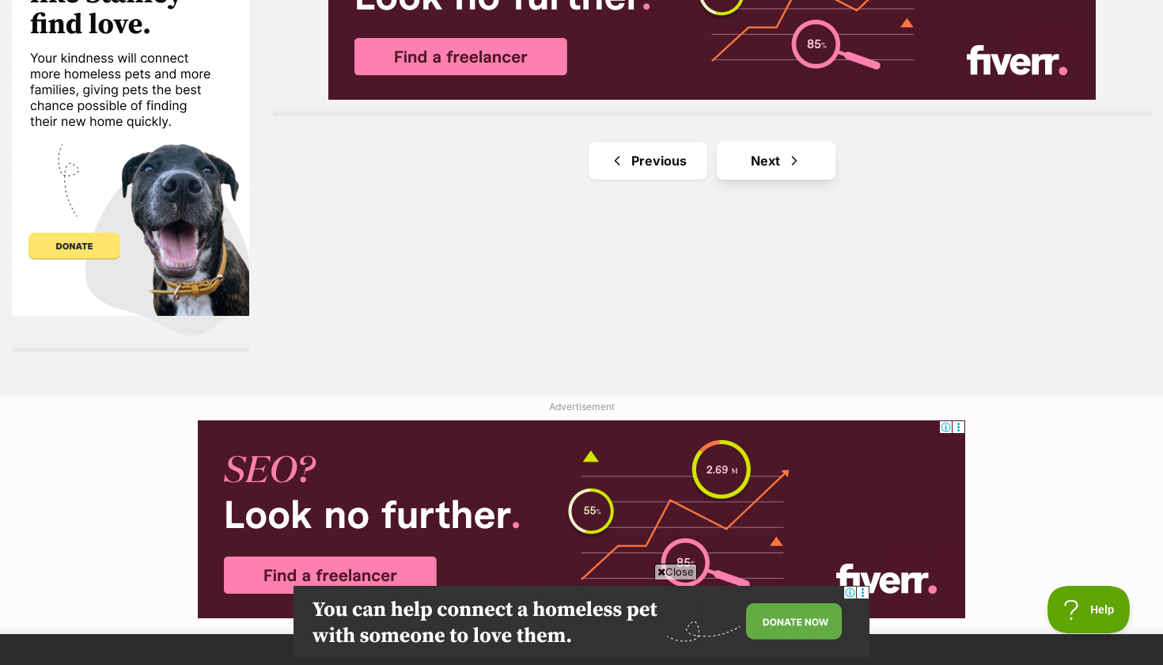
scroll to position [3013, 0]
